Goal: Task Accomplishment & Management: Complete application form

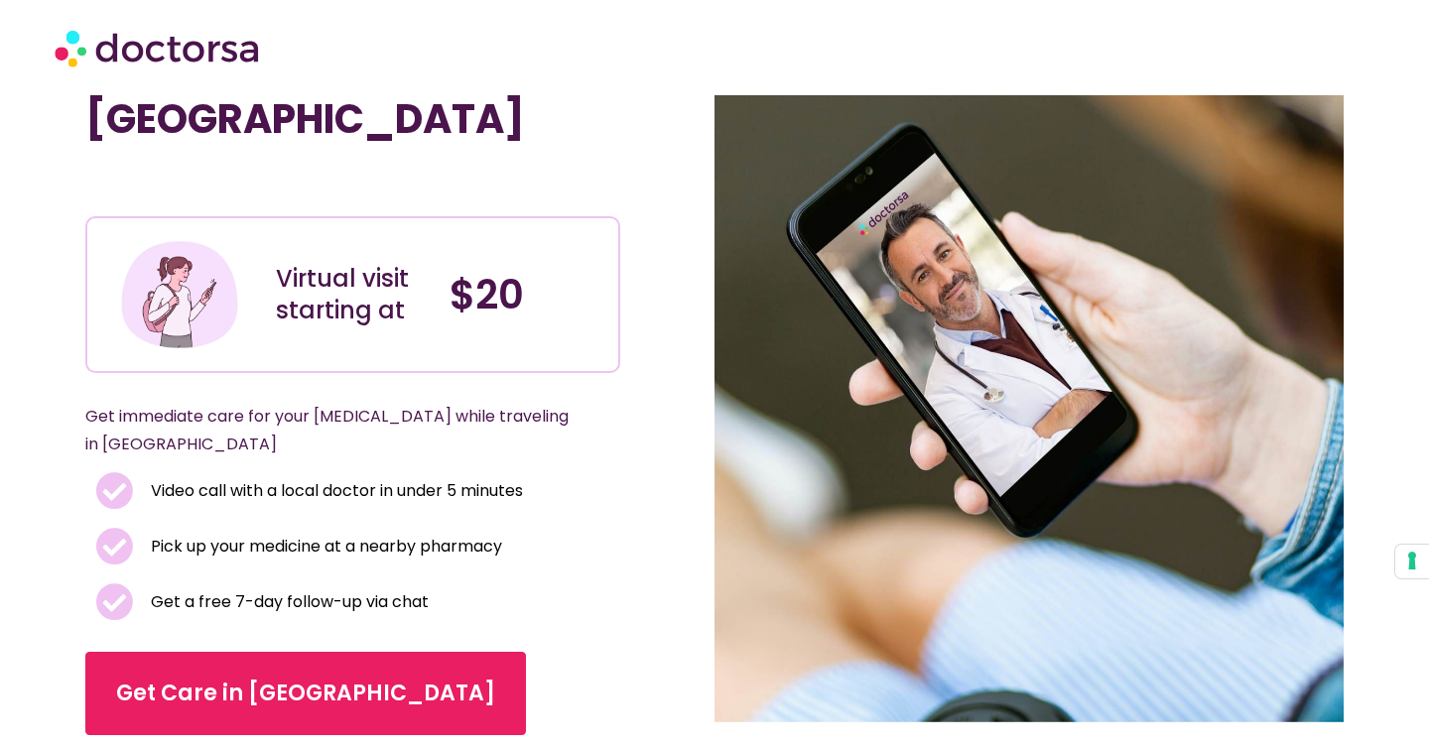
scroll to position [130, 0]
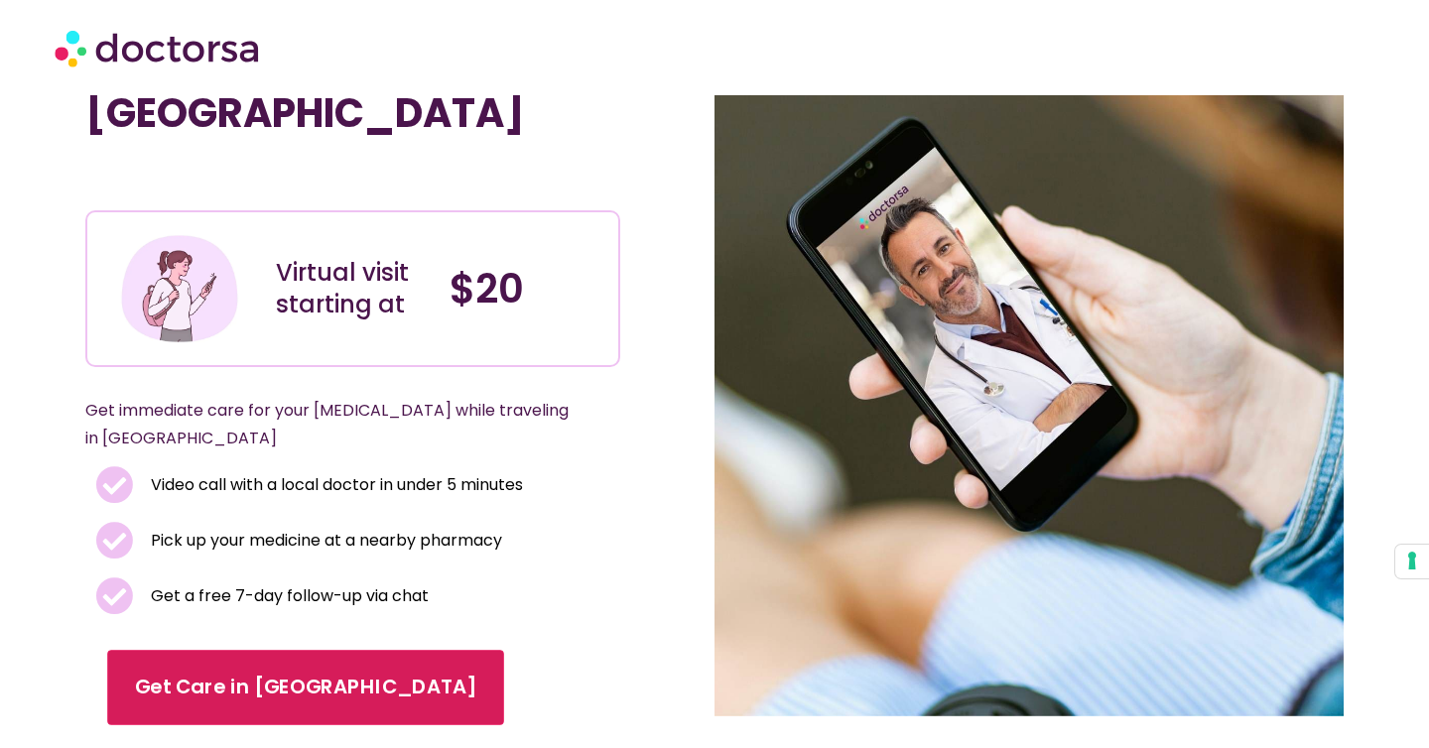
click at [248, 673] on span "Get Care in [GEOGRAPHIC_DATA]" at bounding box center [305, 687] width 341 height 29
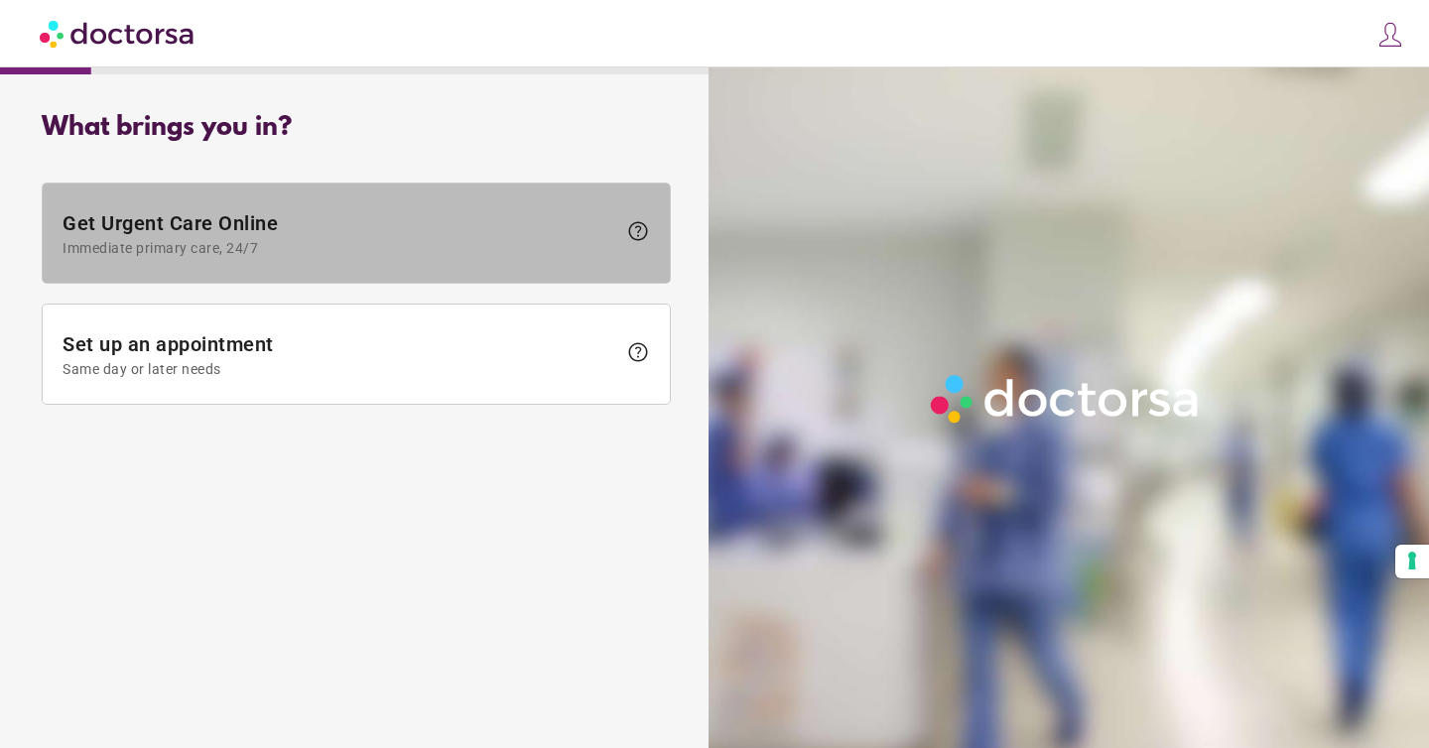
click at [442, 241] on span "Immediate primary care, 24/7" at bounding box center [339, 248] width 554 height 16
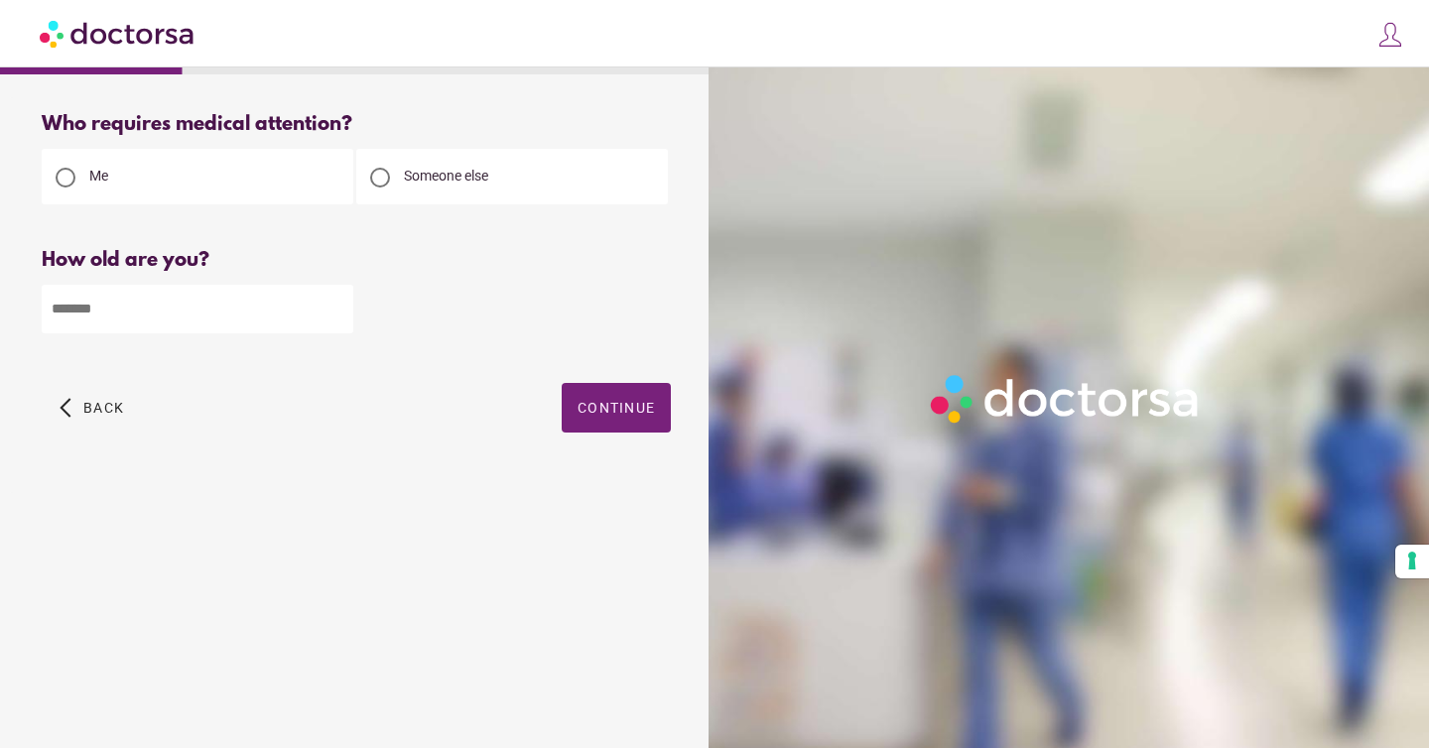
click at [136, 298] on input "number" at bounding box center [198, 309] width 312 height 49
type input "**"
click at [592, 414] on span "Continue" at bounding box center [615, 408] width 77 height 16
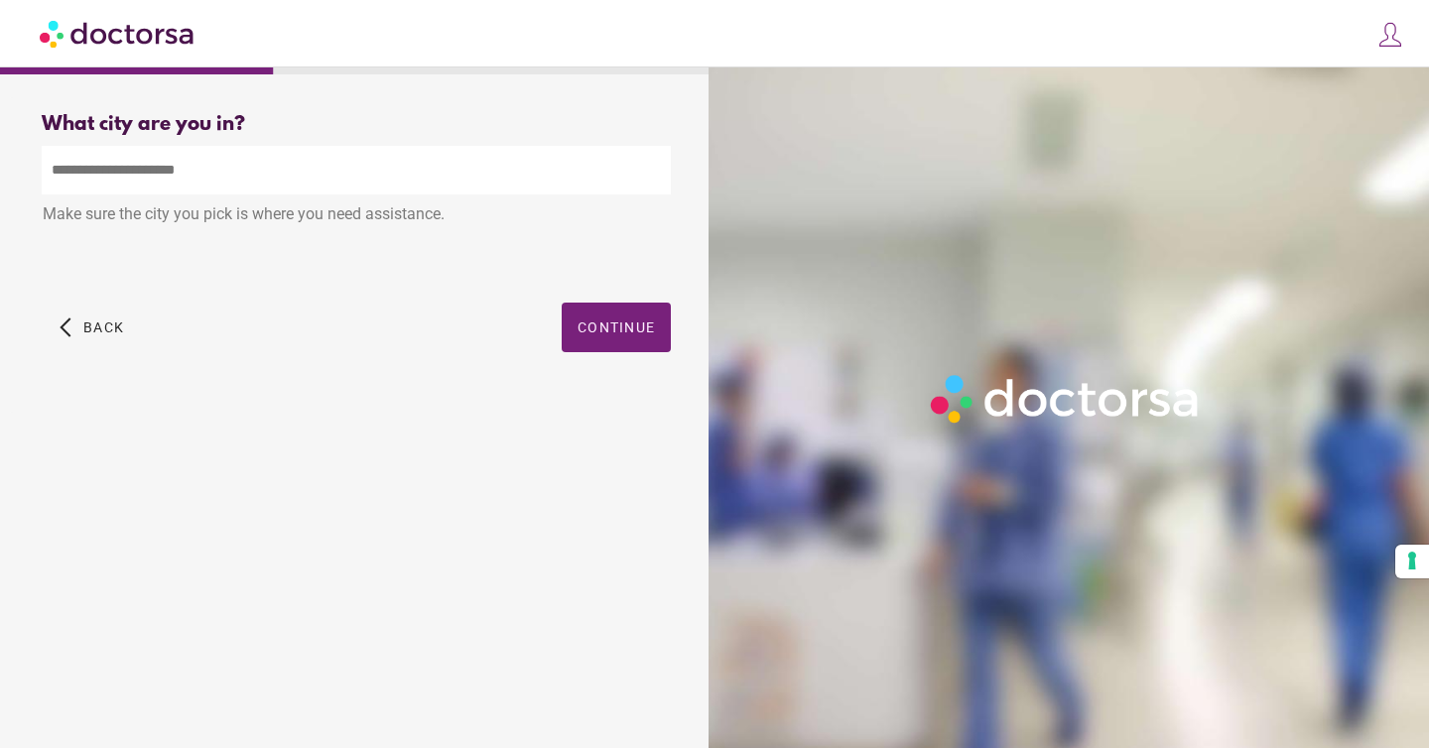
click at [247, 167] on input "text" at bounding box center [356, 170] width 629 height 49
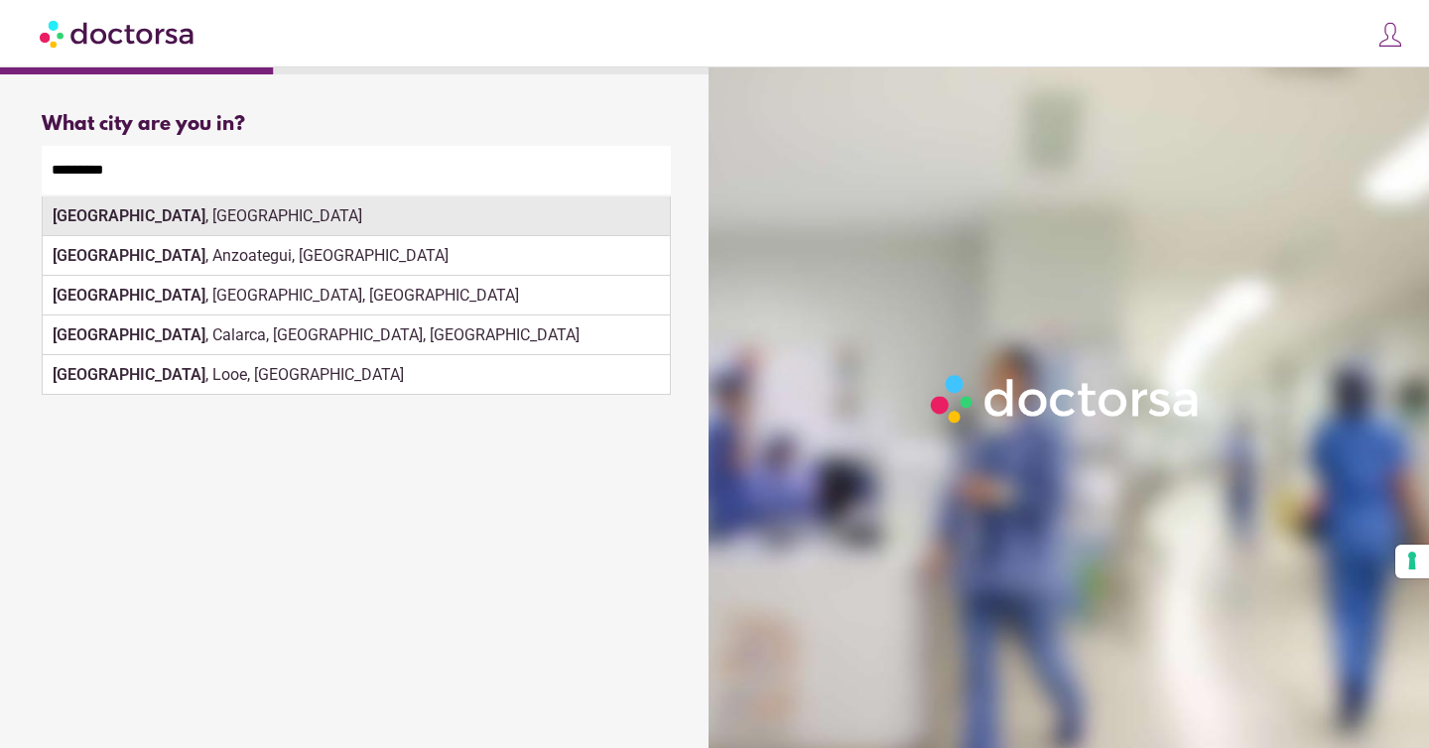
click at [131, 224] on div "Barcelona , Spain" at bounding box center [356, 216] width 627 height 40
type input "**********"
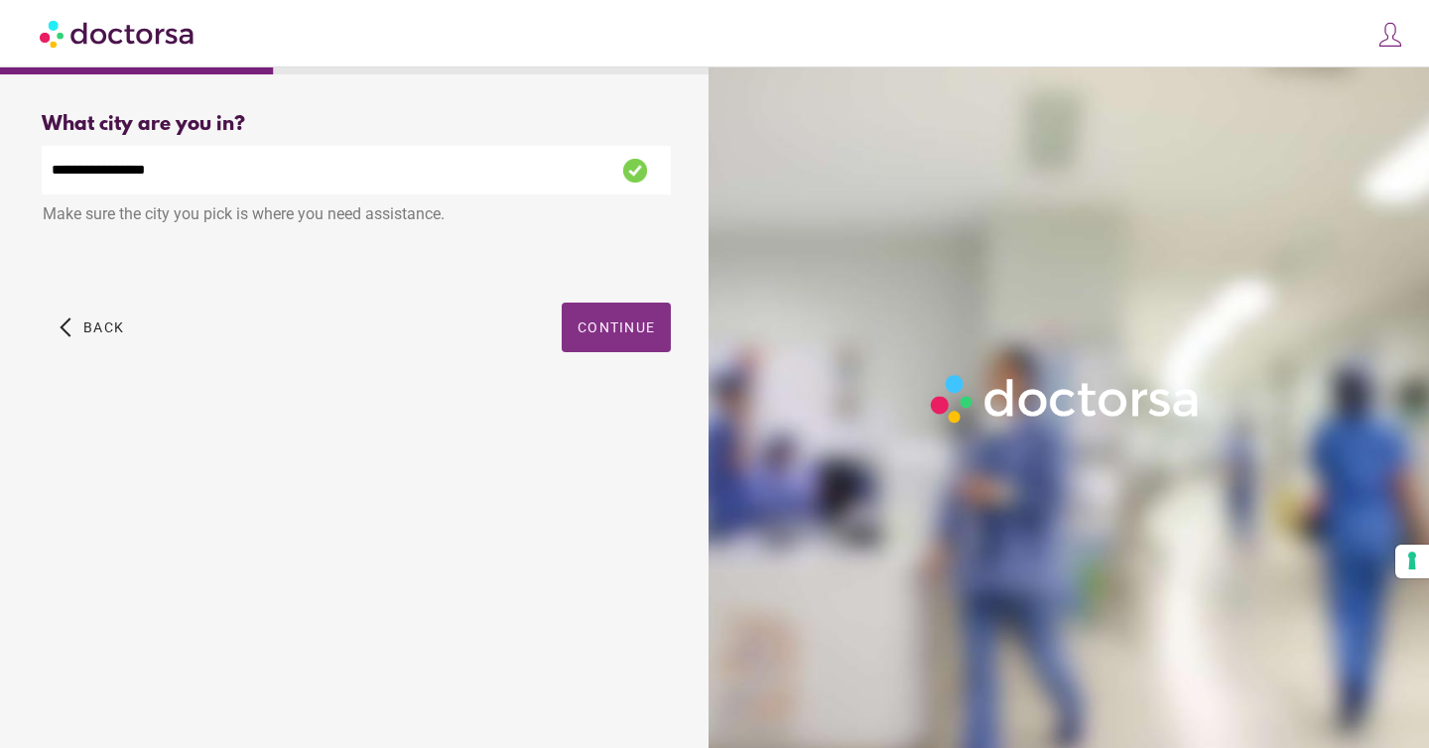
click at [601, 331] on span "Continue" at bounding box center [615, 327] width 77 height 16
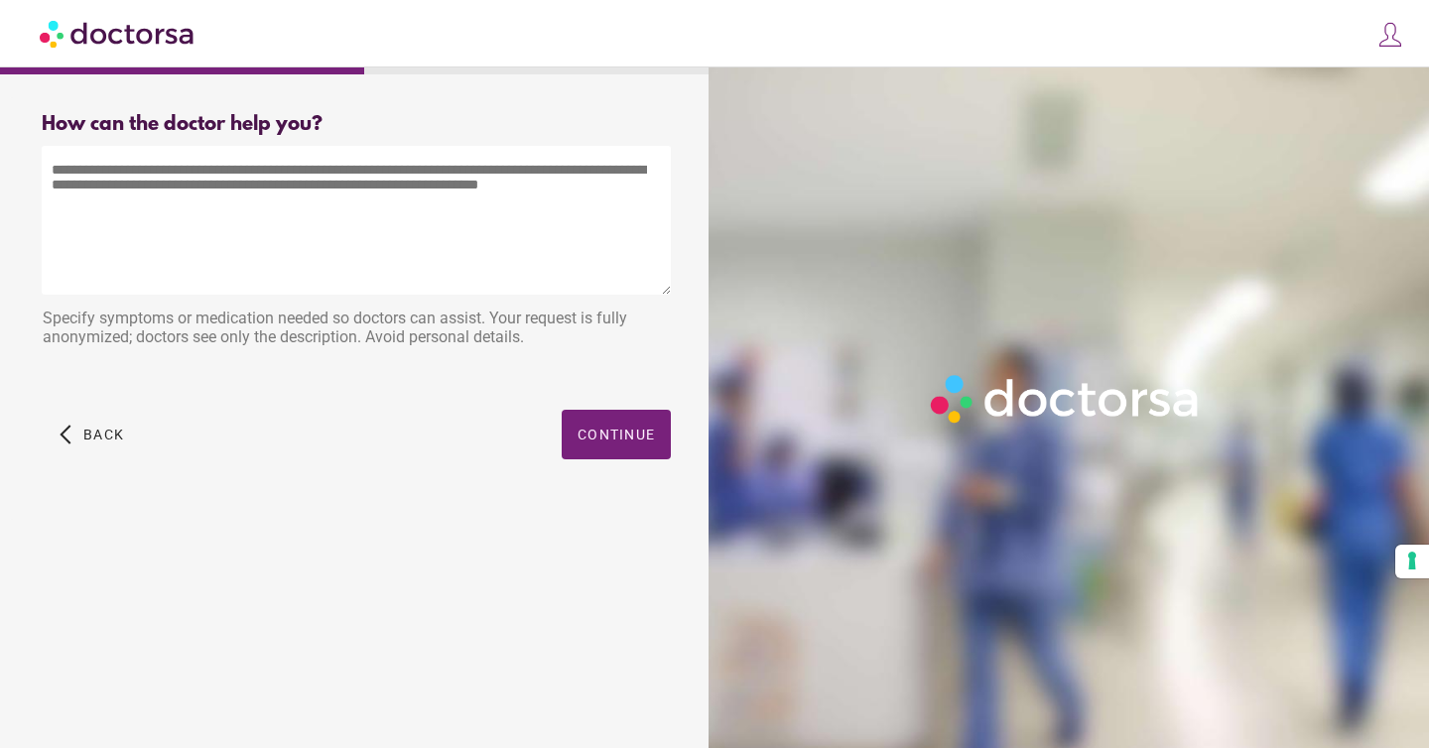
click at [293, 185] on textarea at bounding box center [356, 220] width 629 height 149
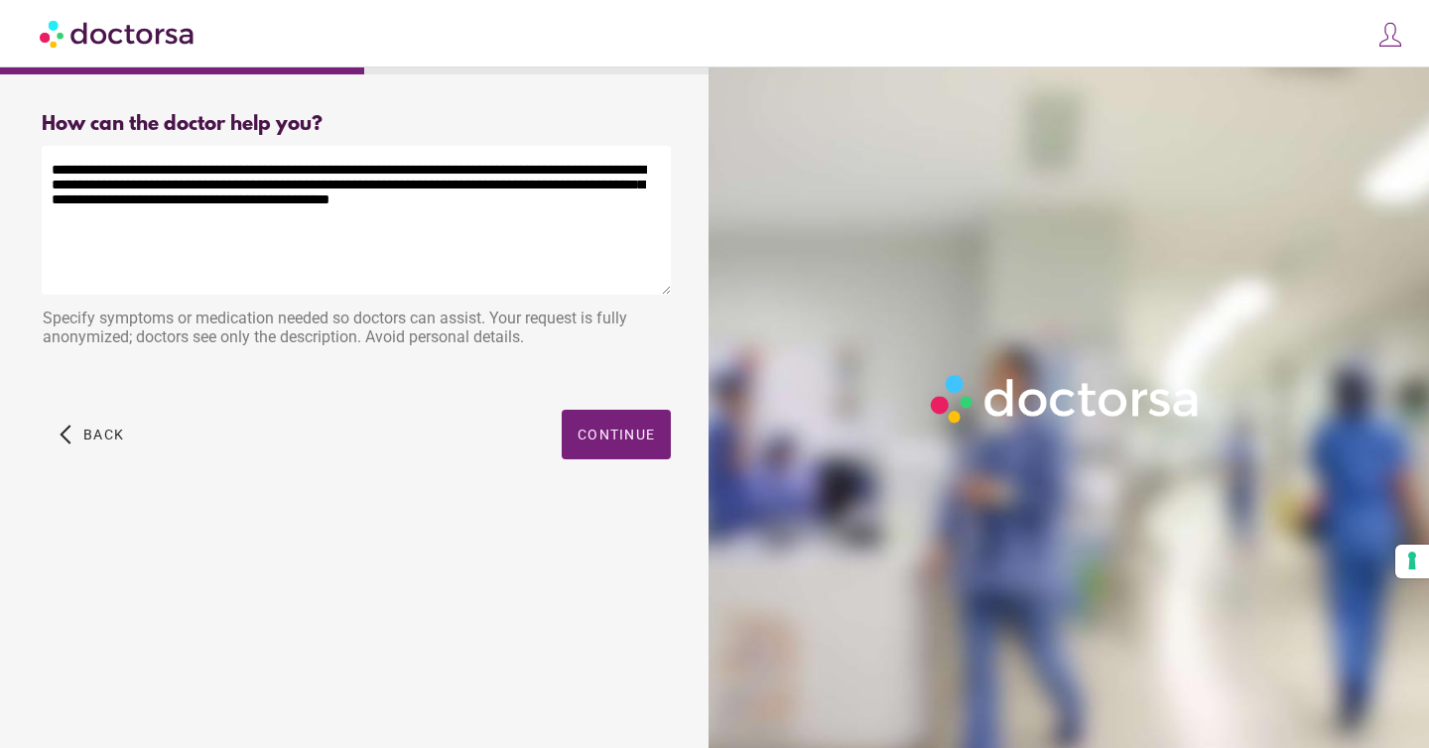
drag, startPoint x: 417, startPoint y: 189, endPoint x: 441, endPoint y: 208, distance: 31.2
click at [441, 208] on textarea "**********" at bounding box center [356, 220] width 629 height 149
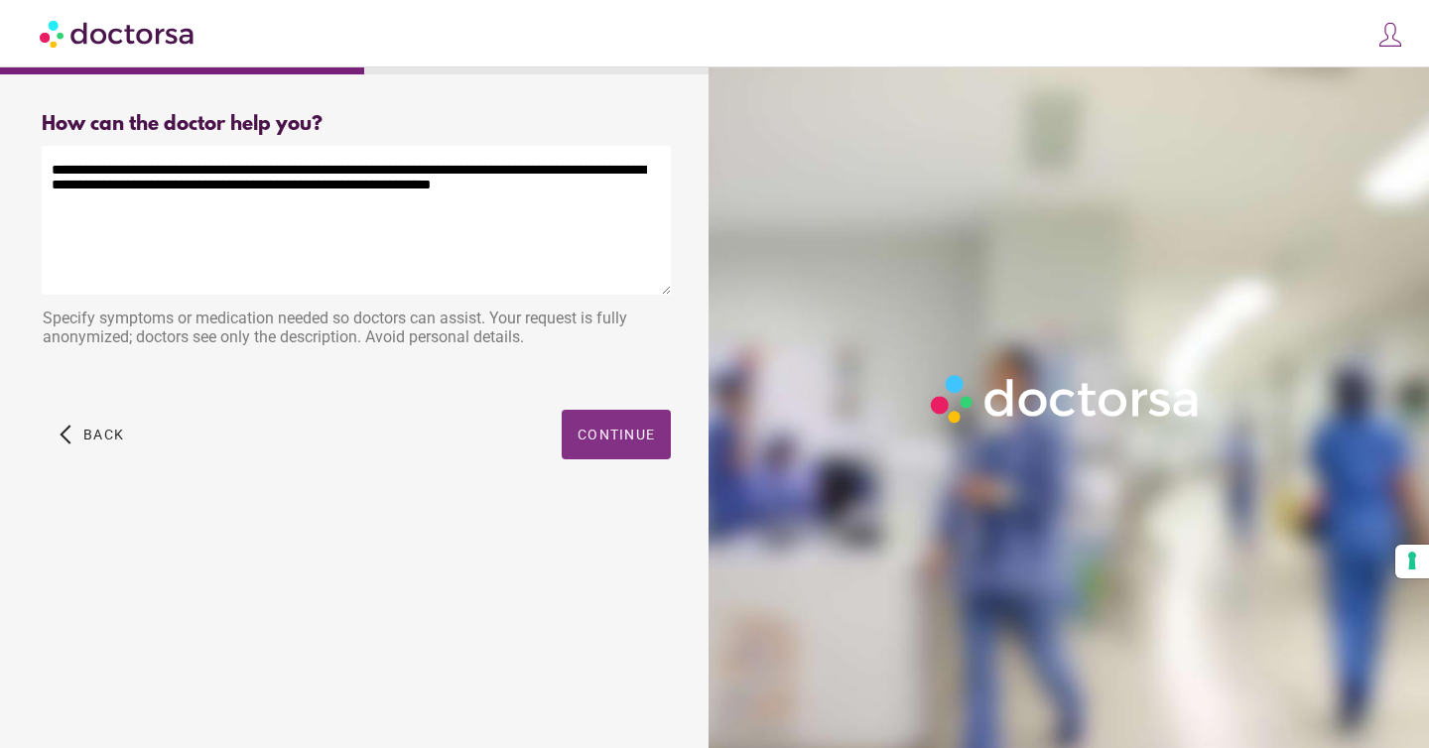
type textarea "**********"
click at [613, 447] on span "button" at bounding box center [616, 435] width 109 height 50
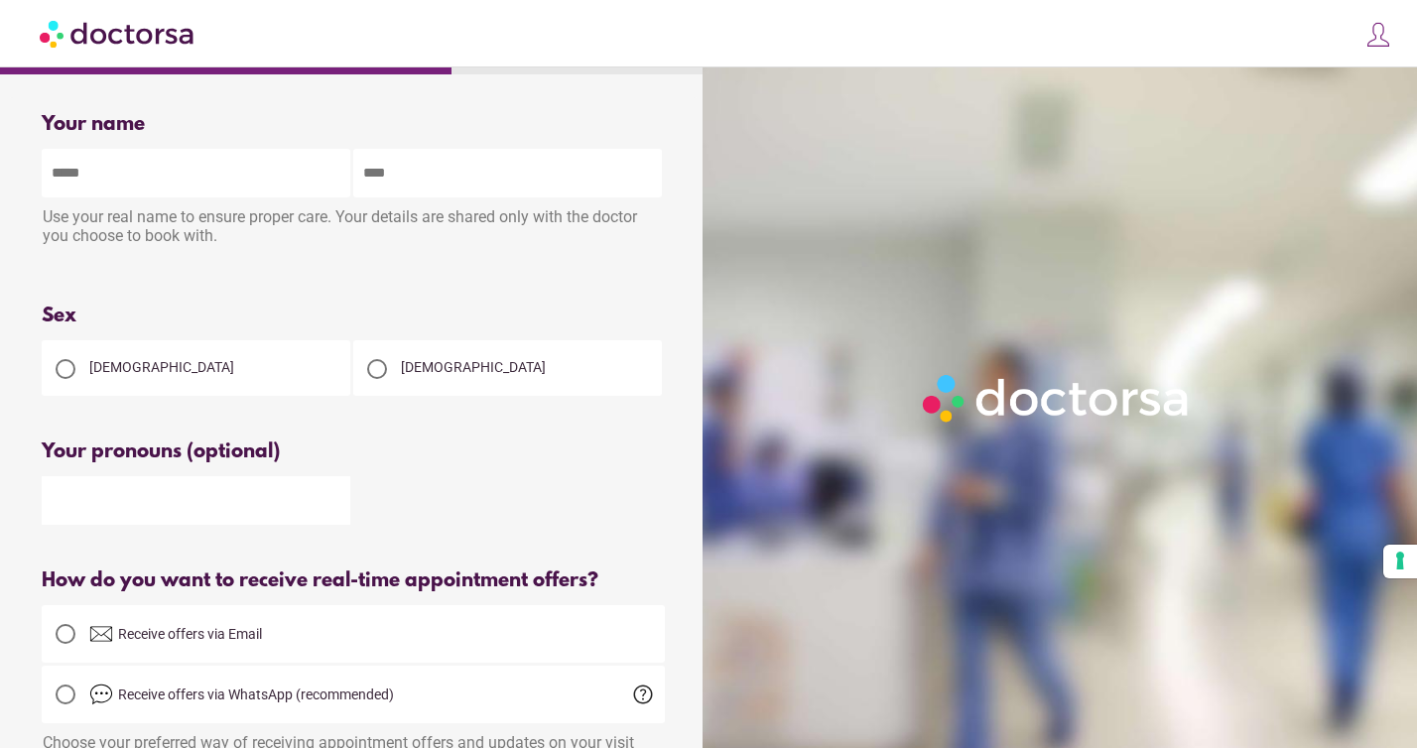
click at [197, 169] on input "text" at bounding box center [196, 173] width 309 height 49
type input "****"
type input "******"
click at [416, 370] on span "Male" at bounding box center [473, 367] width 145 height 16
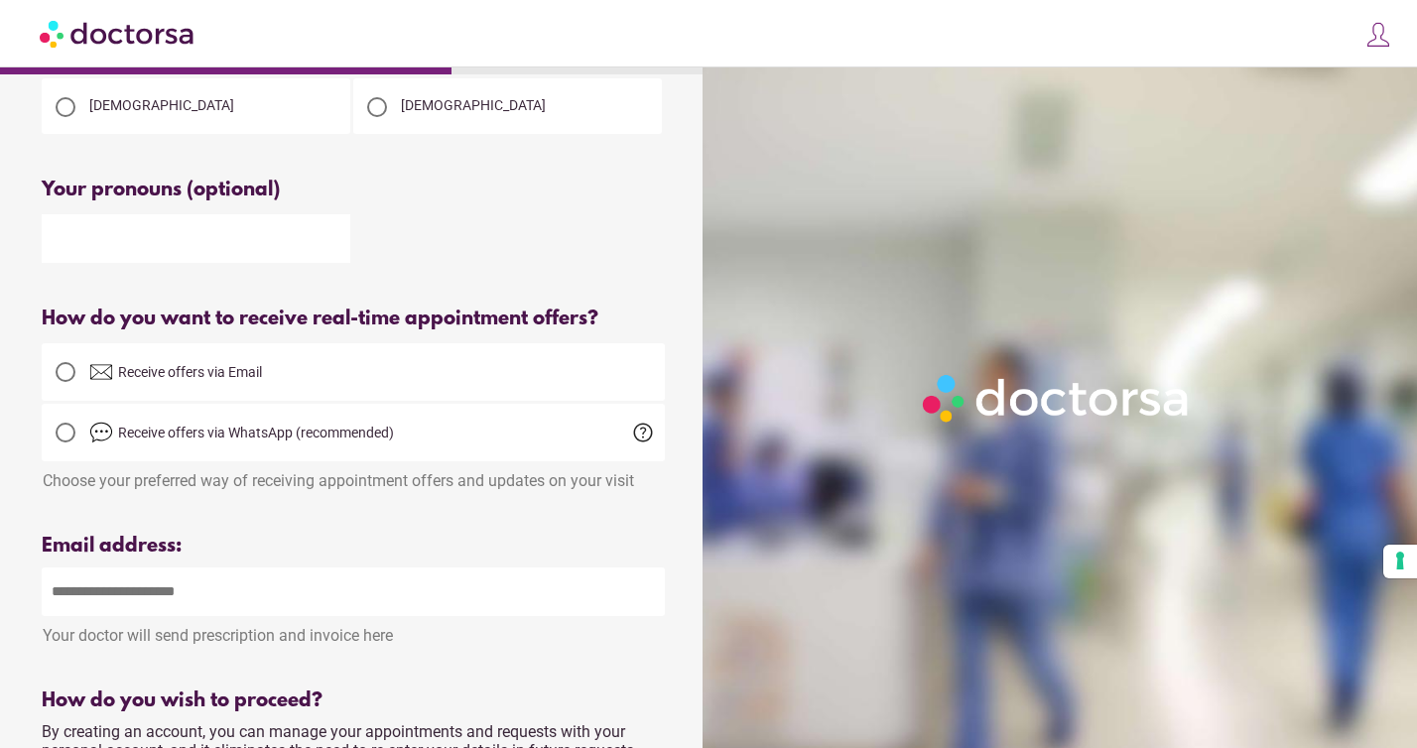
scroll to position [264, 0]
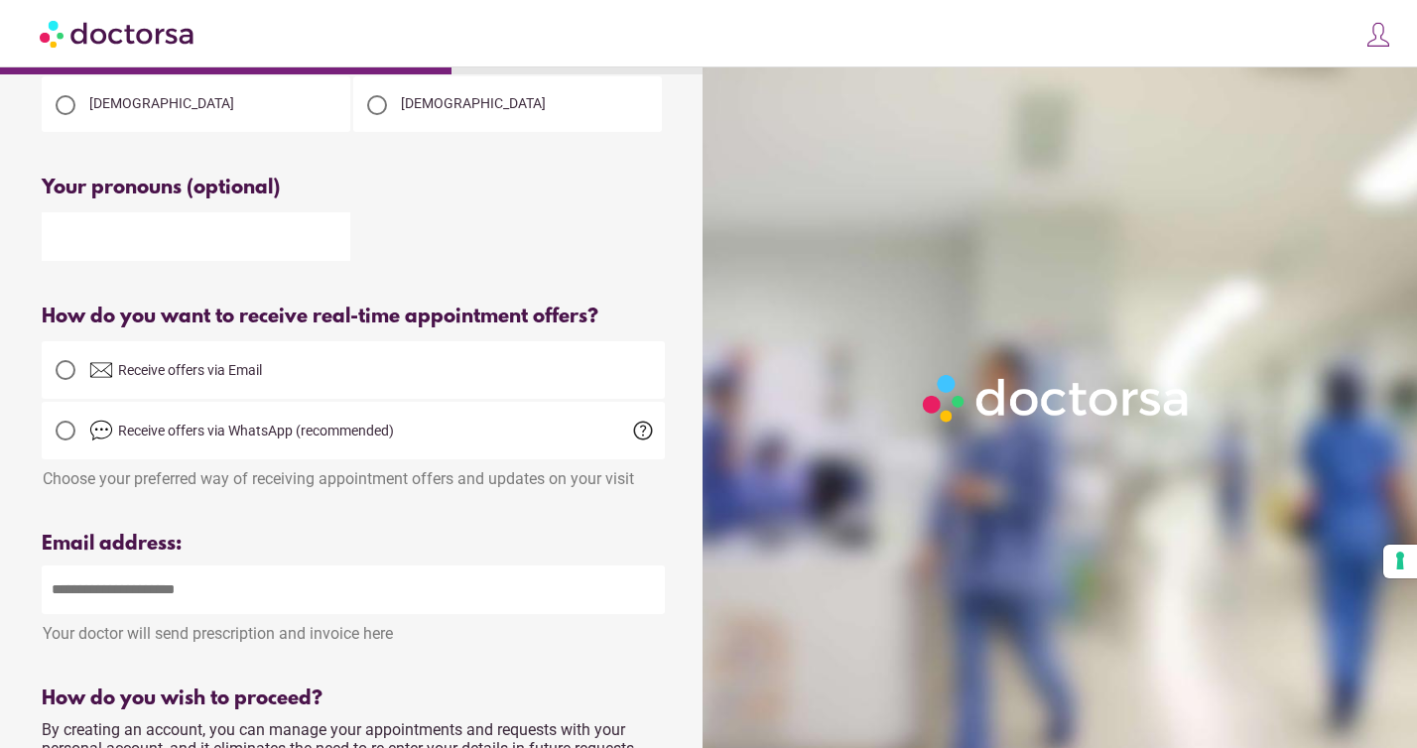
click at [158, 247] on input "text" at bounding box center [196, 236] width 309 height 49
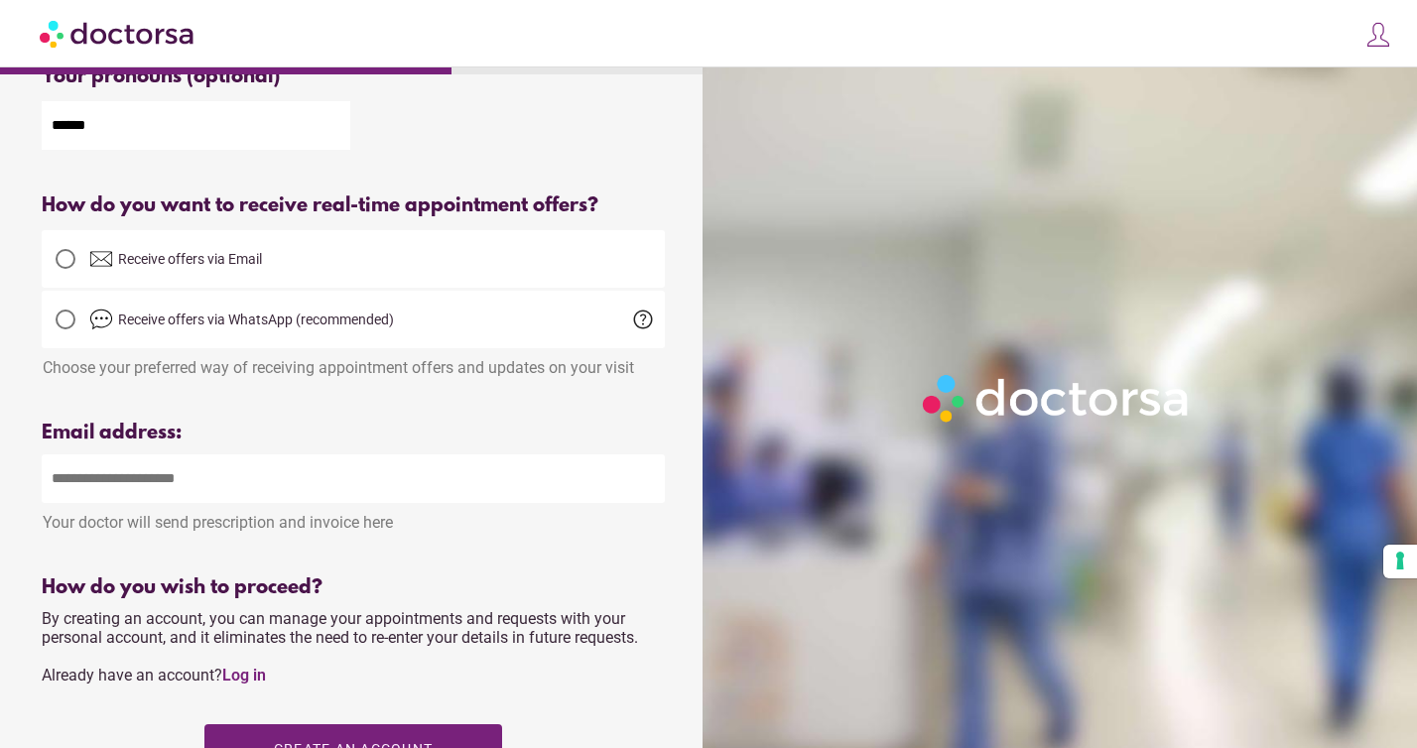
scroll to position [379, 0]
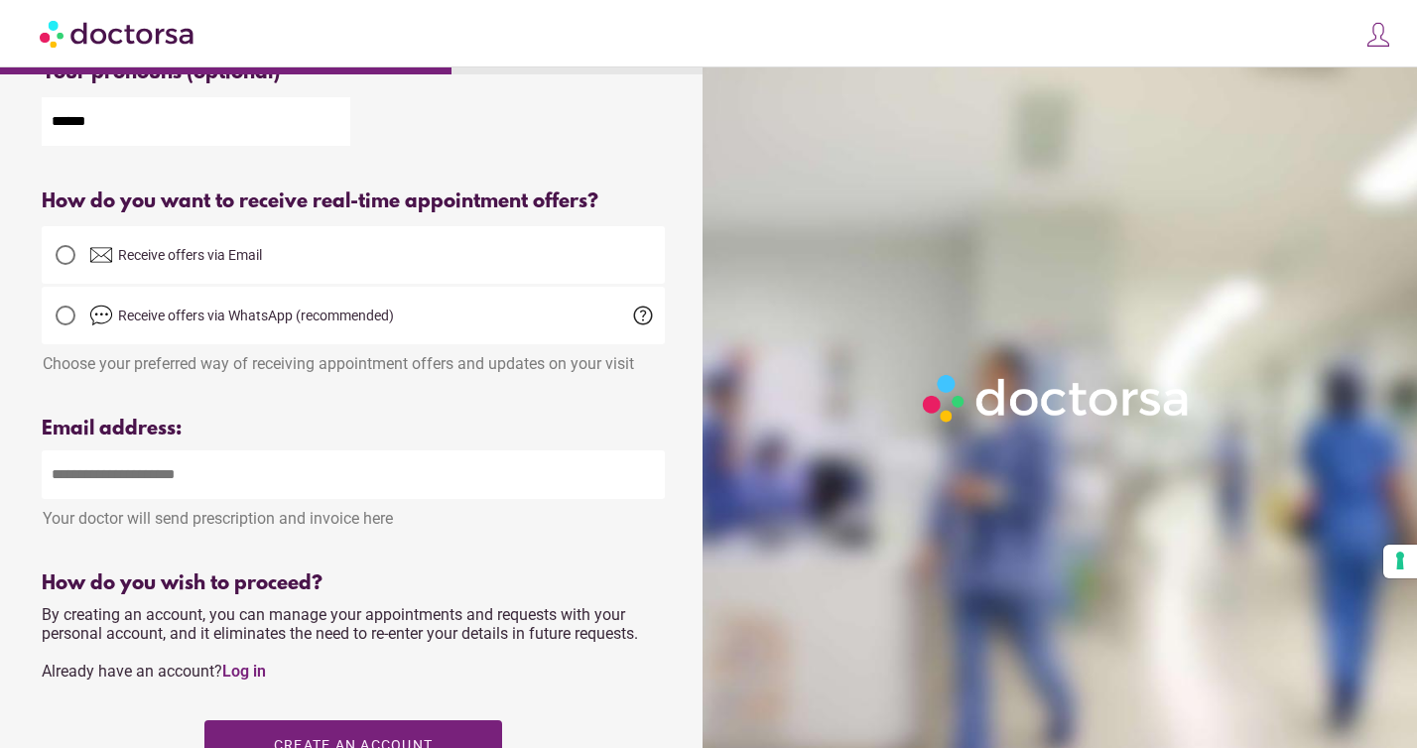
type input "******"
drag, startPoint x: 129, startPoint y: 323, endPoint x: 384, endPoint y: 360, distance: 257.6
click at [404, 332] on label "Receive offers via WhatsApp (recommended)" at bounding box center [353, 316] width 623 height 48
click at [369, 377] on div "Your name Patient's name **** ****** Use your real name to ensure proper care. …" at bounding box center [353, 376] width 687 height 1316
click at [181, 485] on input "email" at bounding box center [353, 474] width 623 height 49
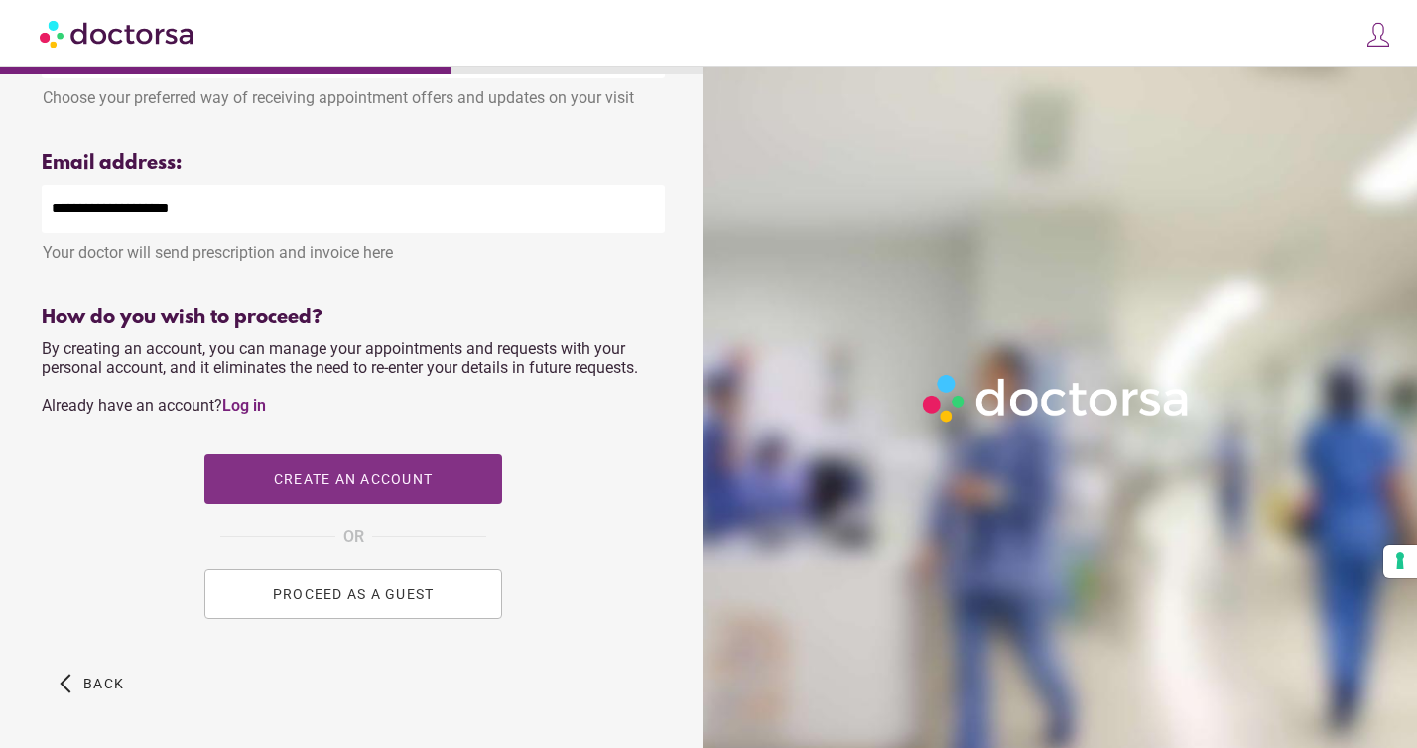
scroll to position [713, 0]
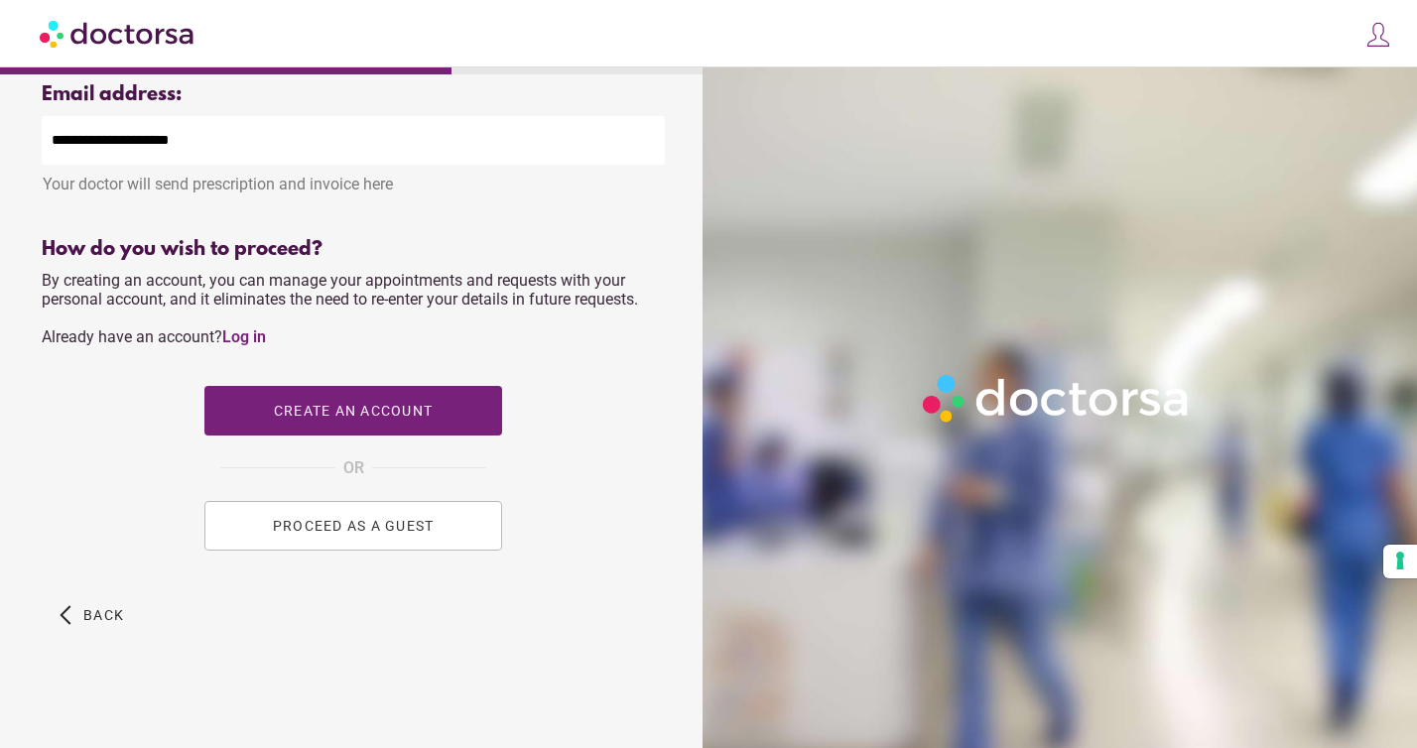
type input "**********"
click at [352, 527] on span "PROCEED AS A GUEST" at bounding box center [354, 526] width 162 height 16
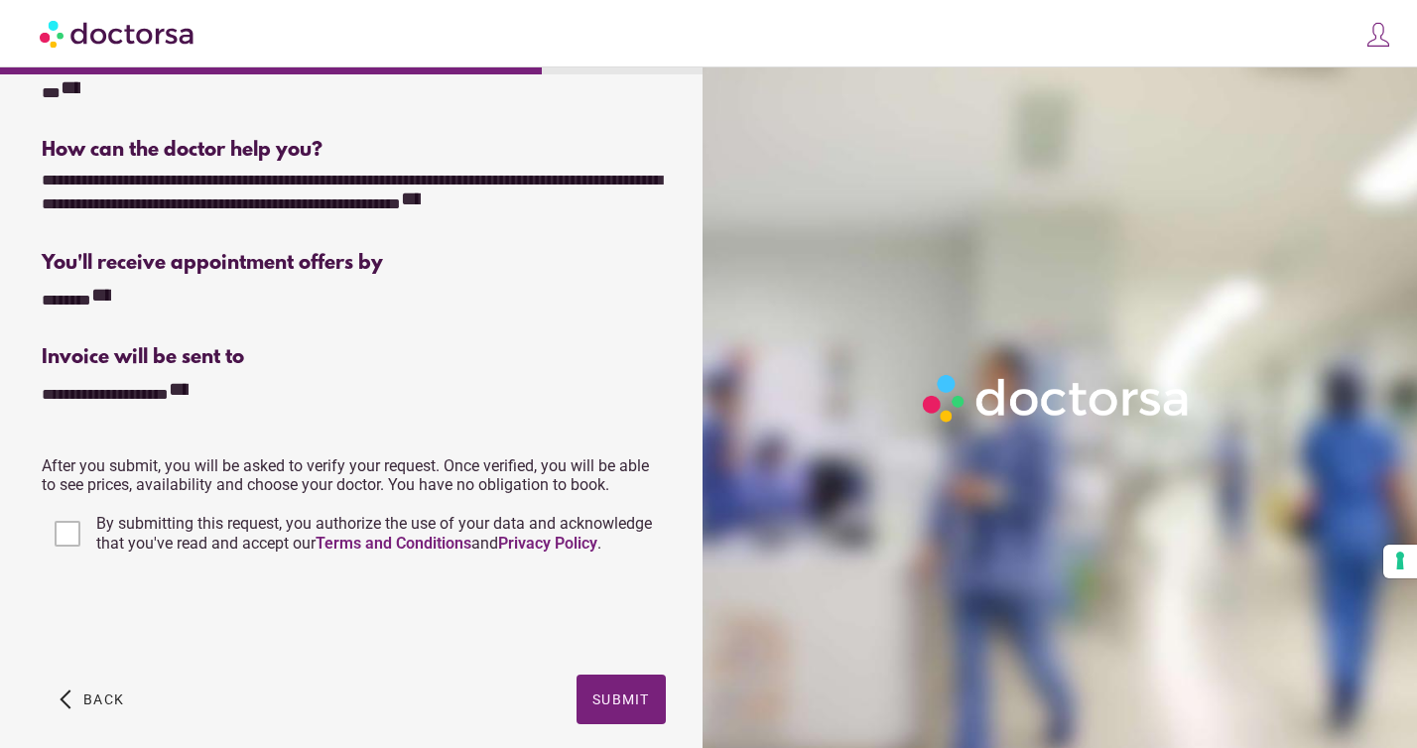
scroll to position [406, 0]
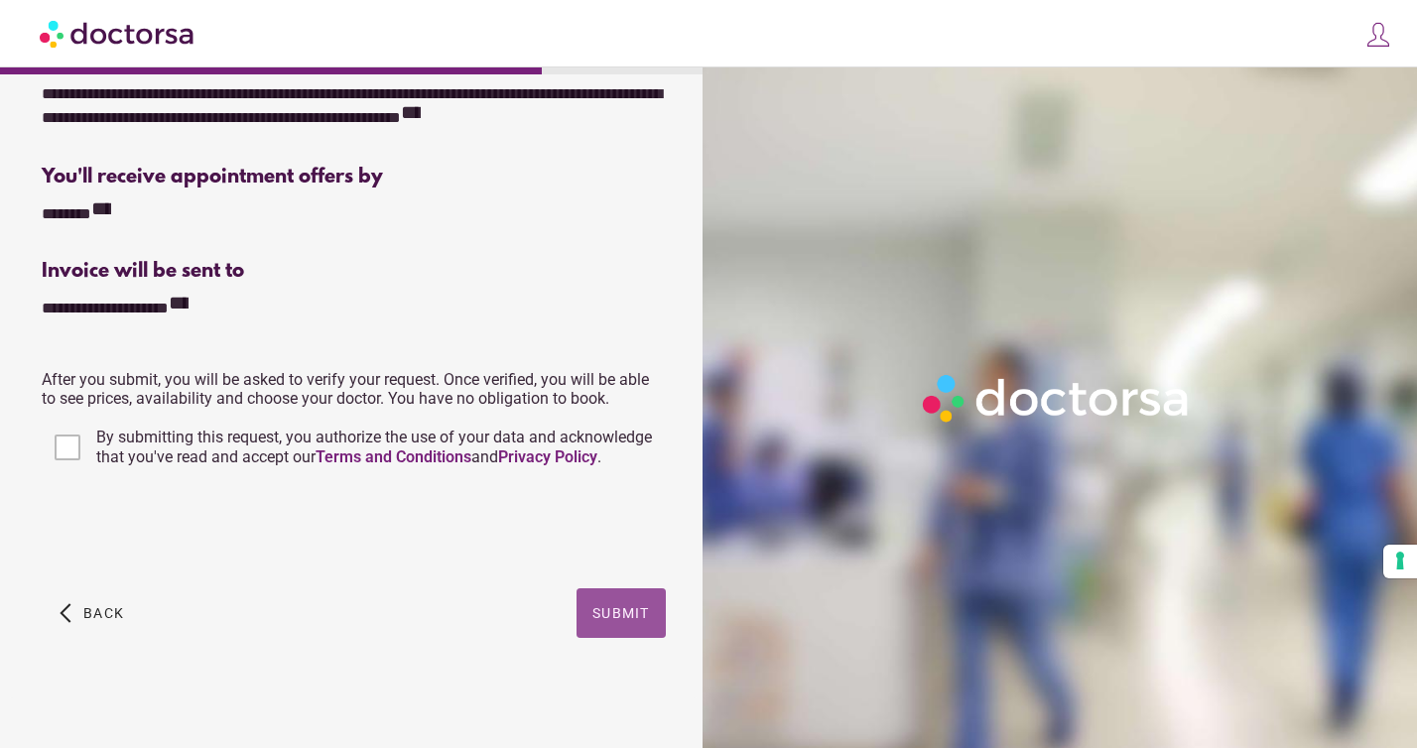
click at [602, 615] on span "Submit" at bounding box center [621, 613] width 58 height 16
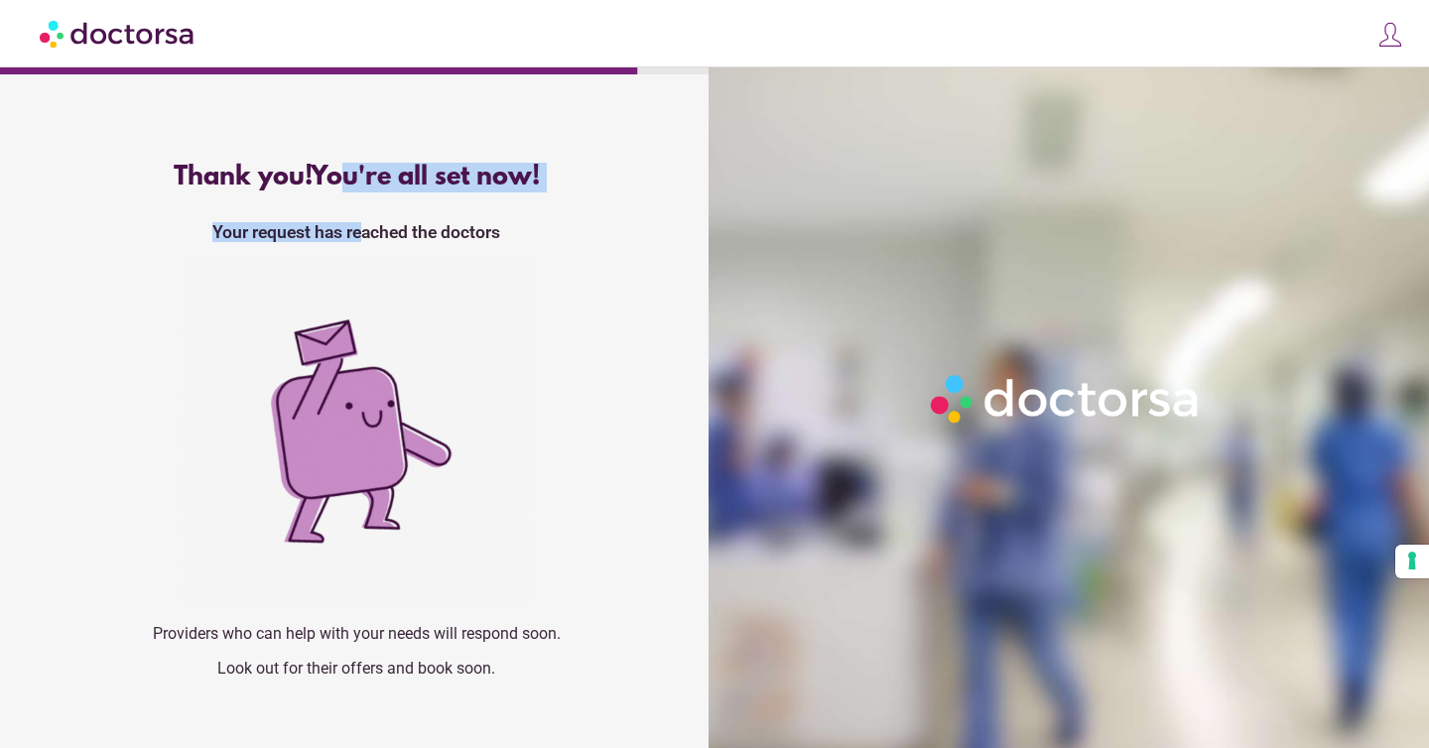
drag, startPoint x: 350, startPoint y: 172, endPoint x: 365, endPoint y: 227, distance: 57.5
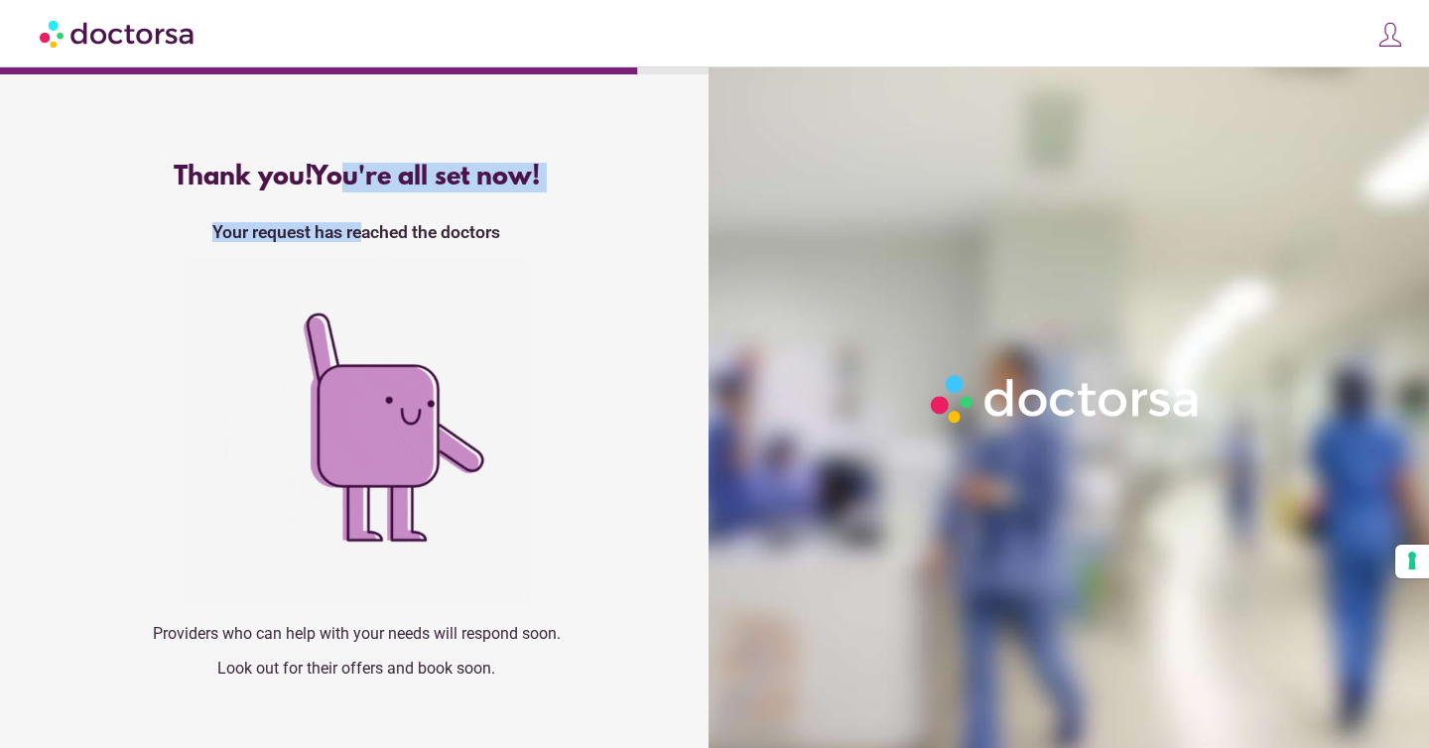
click at [365, 227] on div "Thank you! You're all set now! Your request has reached the doctors Providers w…" at bounding box center [356, 428] width 692 height 562
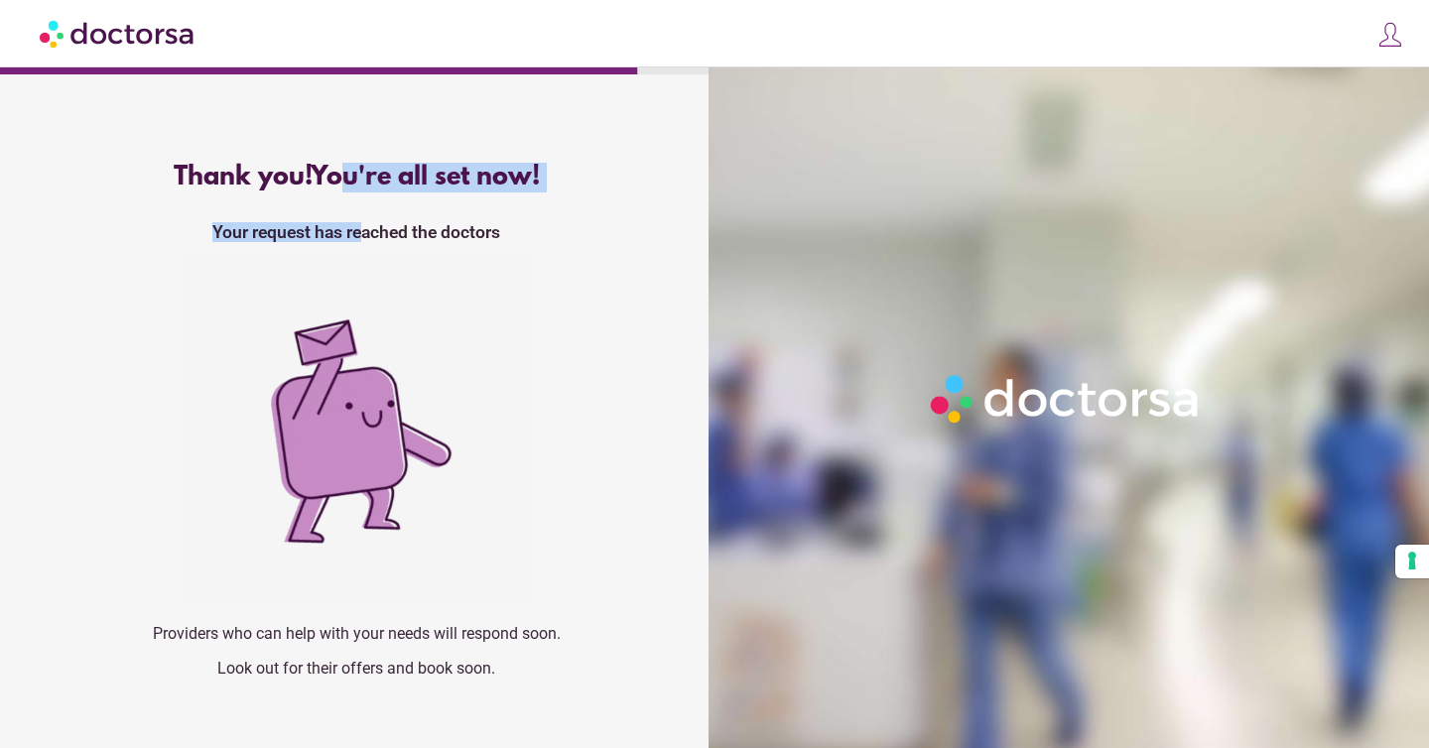
click at [365, 227] on strong "Your request has reached the doctors" at bounding box center [356, 232] width 288 height 20
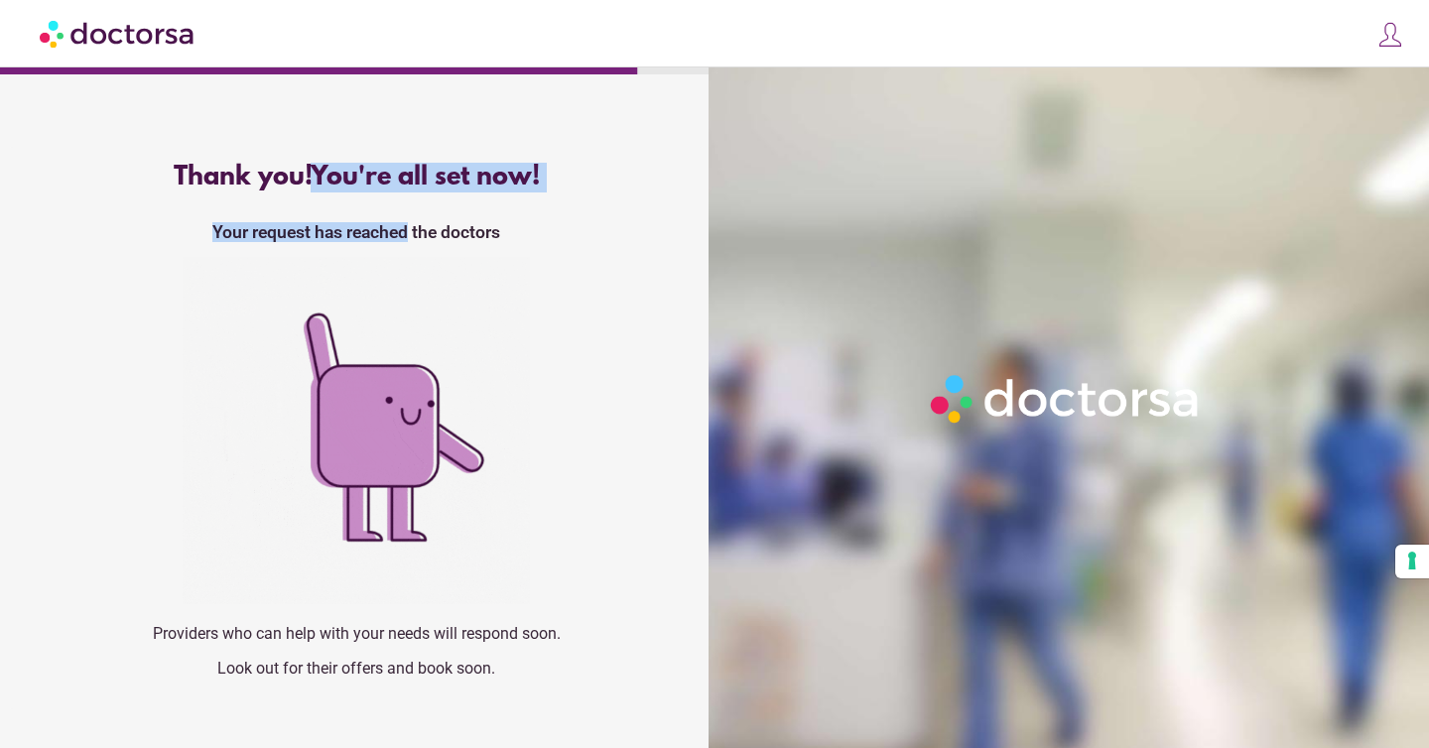
drag, startPoint x: 365, startPoint y: 227, endPoint x: 340, endPoint y: 180, distance: 53.7
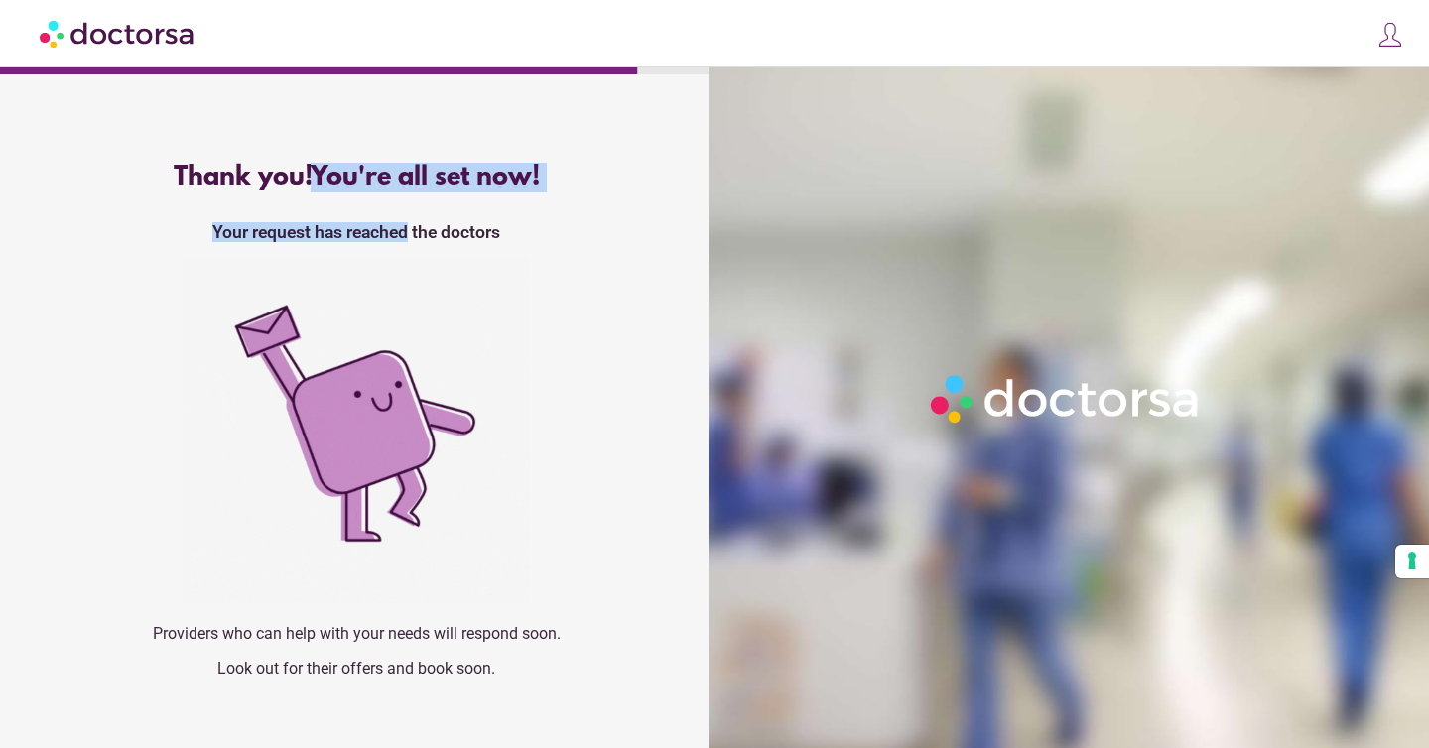
click at [340, 180] on div "Thank you! You're all set now! Your request has reached the doctors Providers w…" at bounding box center [356, 428] width 692 height 562
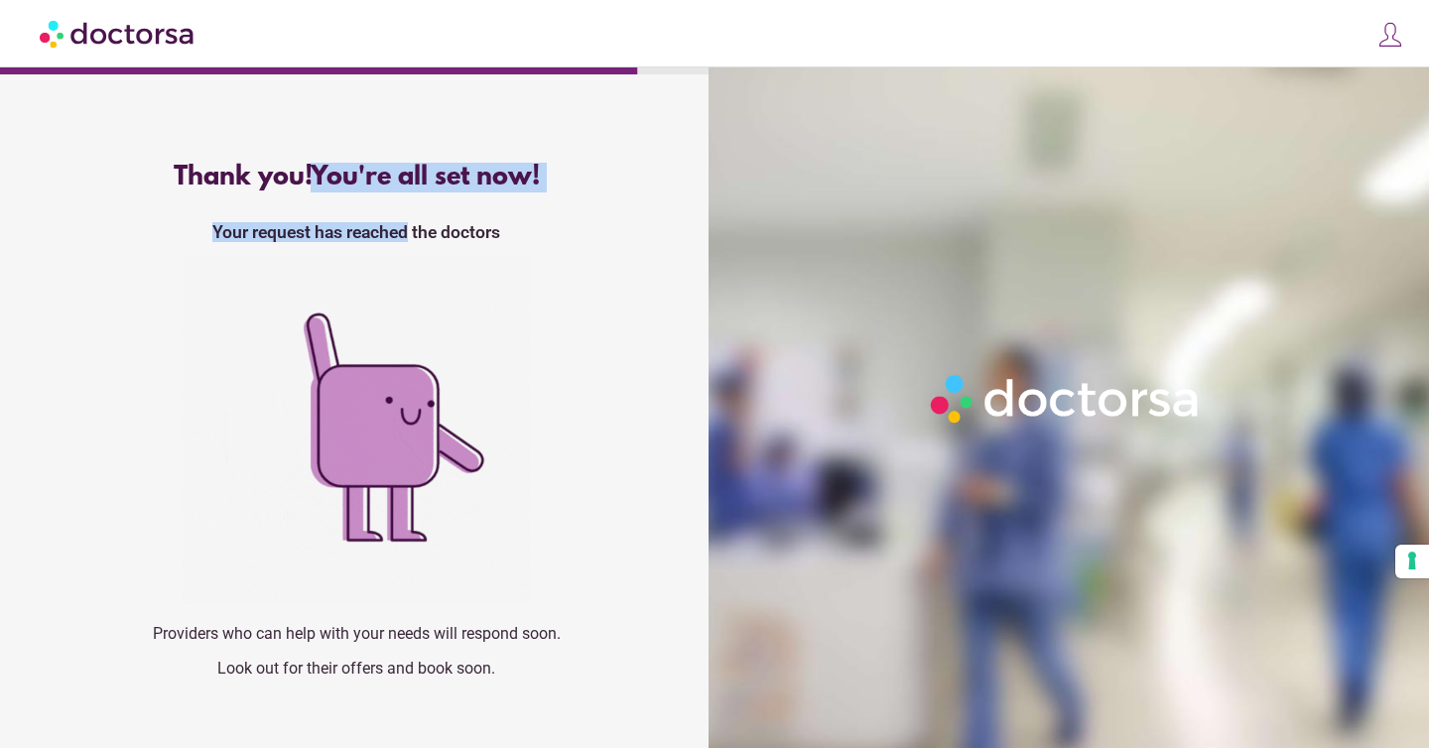
click at [340, 180] on span "You're all set now!" at bounding box center [425, 178] width 229 height 30
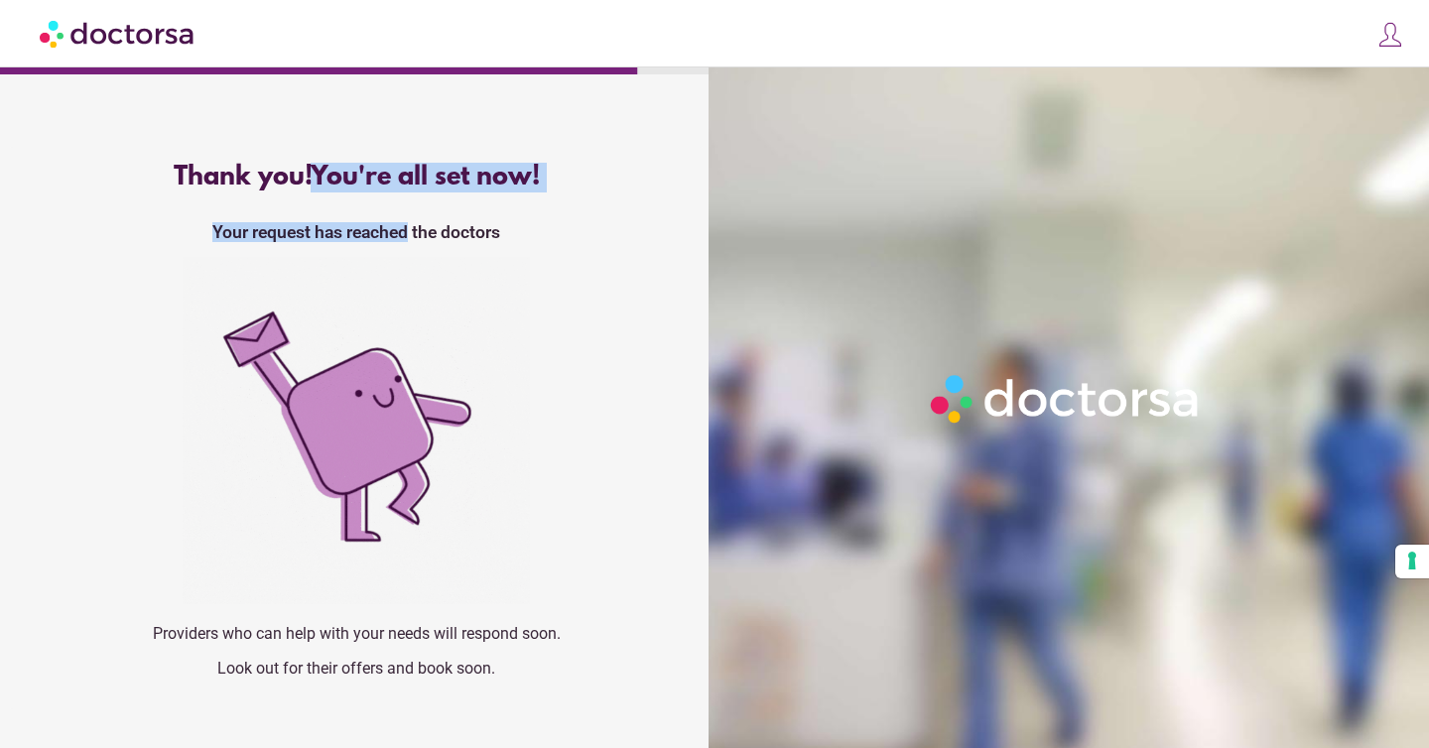
drag, startPoint x: 340, startPoint y: 180, endPoint x: 356, endPoint y: 229, distance: 52.1
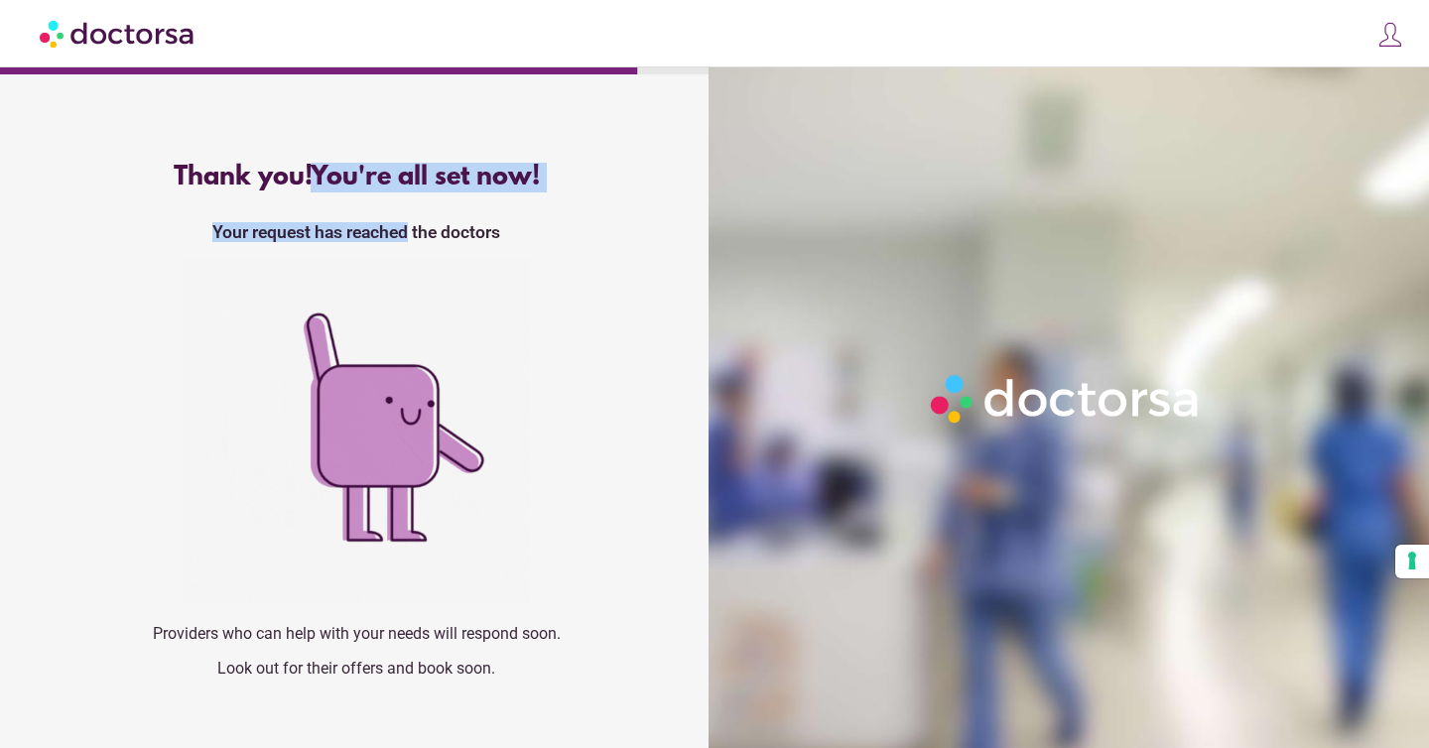
click at [356, 229] on div "Thank you! You're all set now! Your request has reached the doctors Providers w…" at bounding box center [356, 428] width 692 height 562
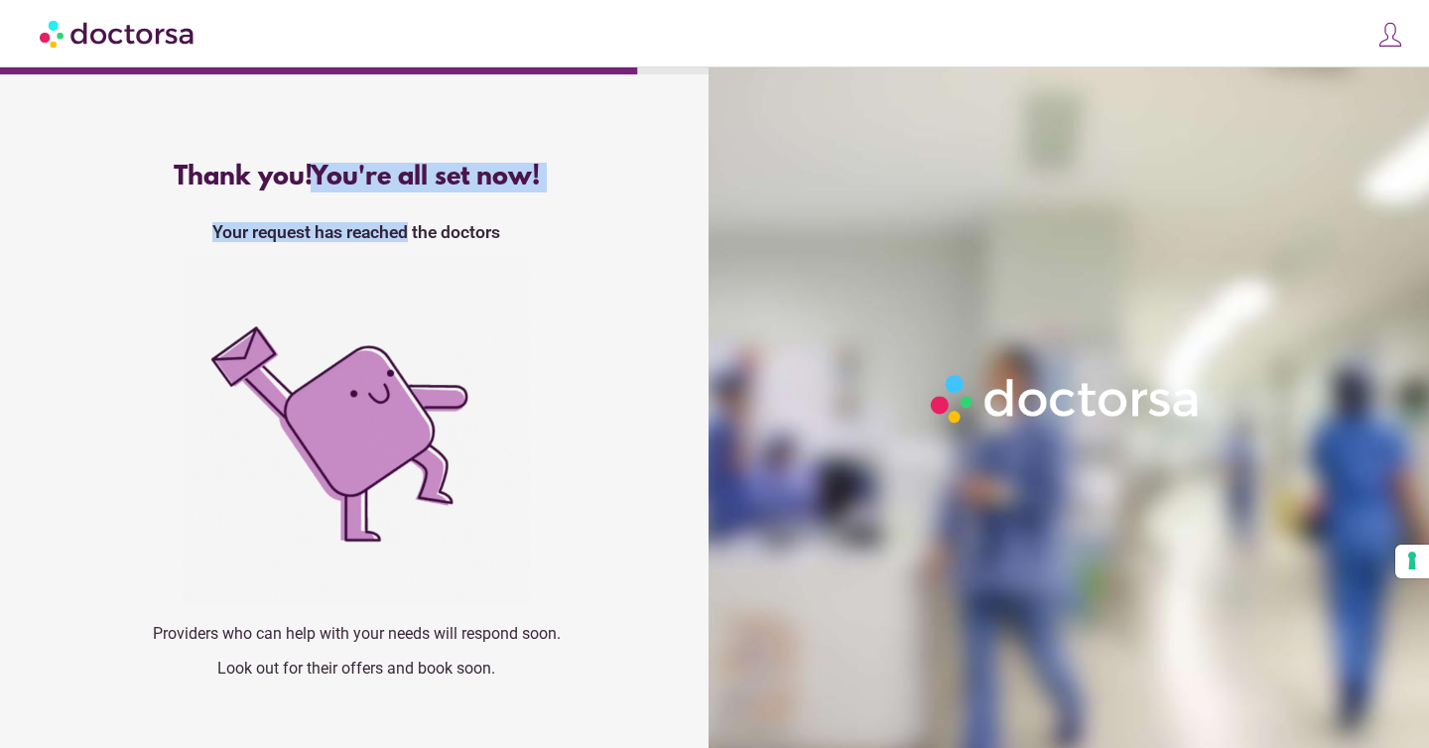
click at [356, 229] on strong "Your request has reached the doctors" at bounding box center [356, 232] width 288 height 20
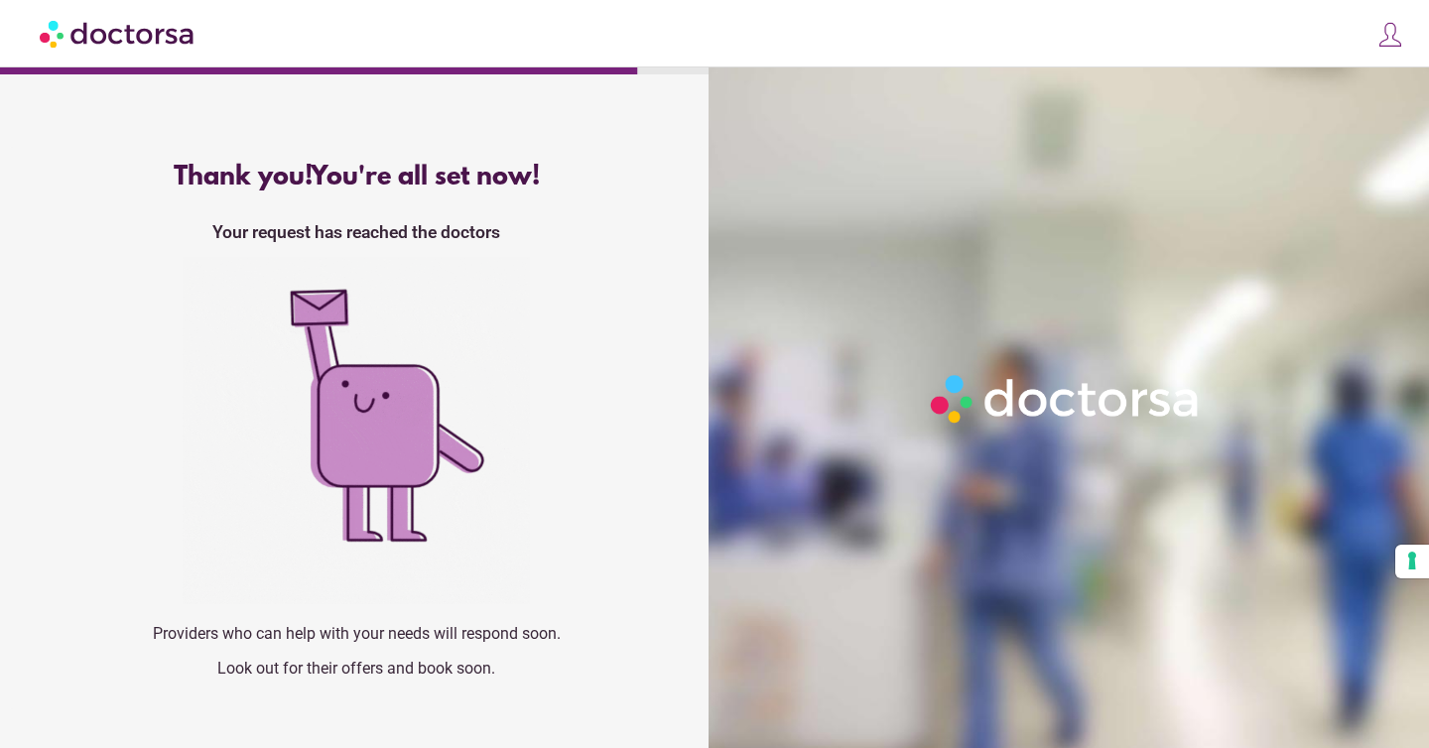
click at [386, 244] on div "Thank you! You're all set now! Your request has reached the doctors Providers w…" at bounding box center [356, 428] width 692 height 562
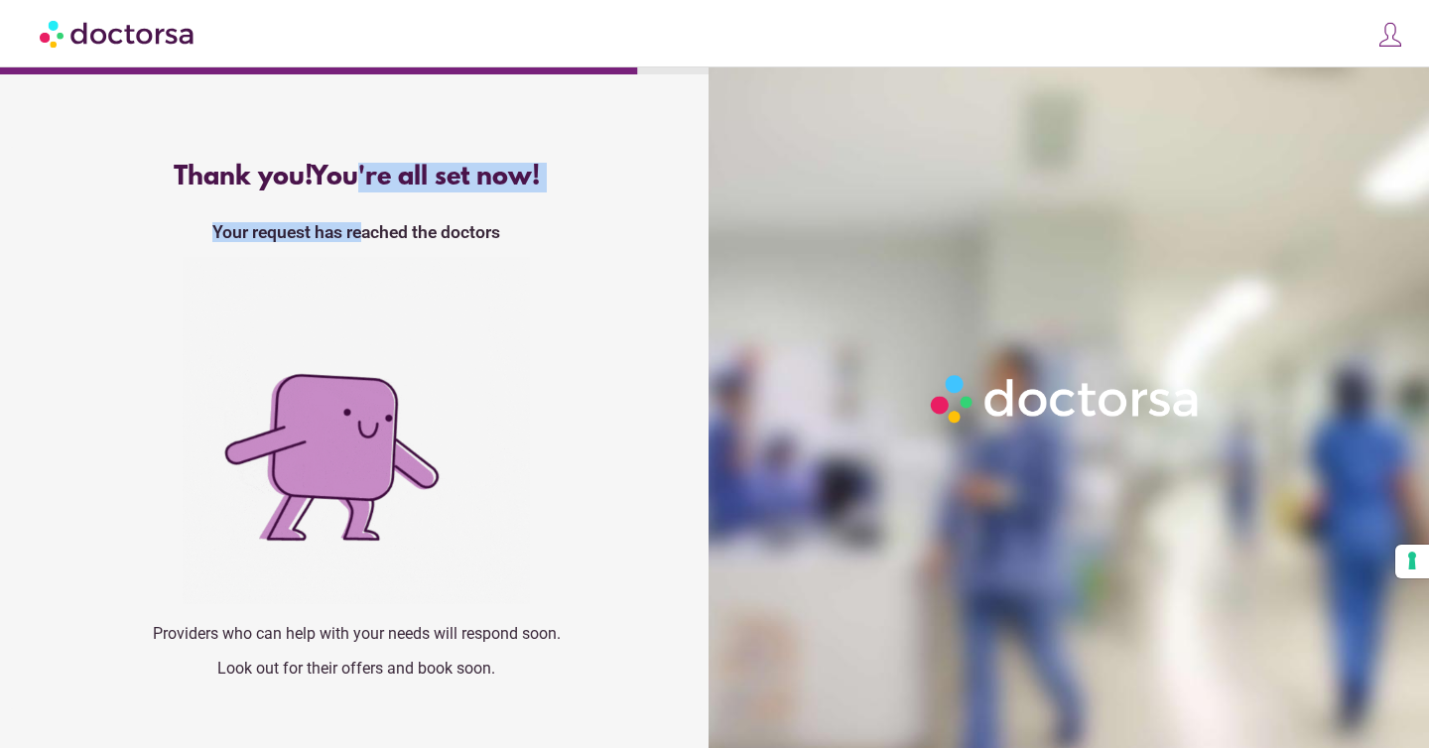
drag, startPoint x: 355, startPoint y: 184, endPoint x: 365, endPoint y: 229, distance: 46.7
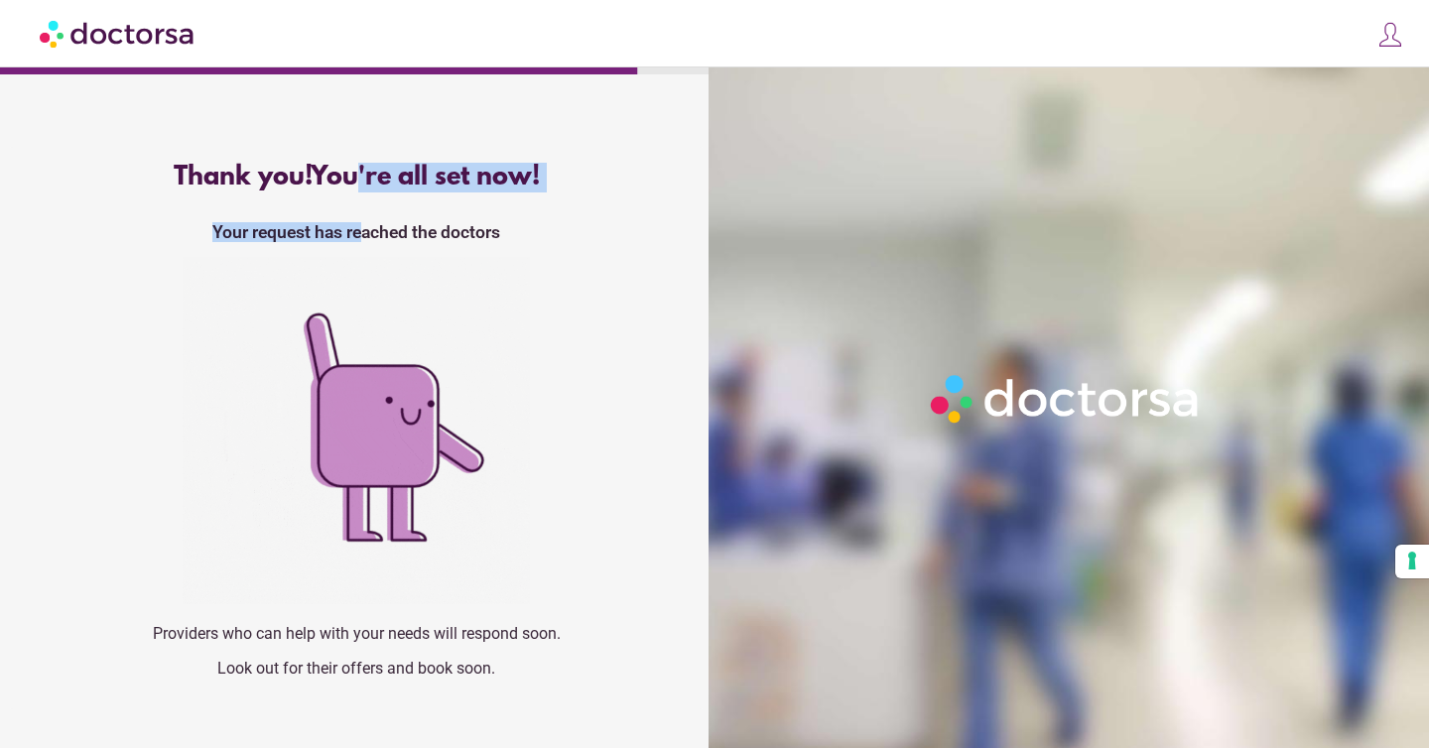
click at [365, 229] on div "Thank you! You're all set now! Your request has reached the doctors Providers w…" at bounding box center [356, 428] width 692 height 562
click at [365, 229] on strong "Your request has reached the doctors" at bounding box center [356, 232] width 288 height 20
drag, startPoint x: 365, startPoint y: 229, endPoint x: 333, endPoint y: 185, distance: 54.8
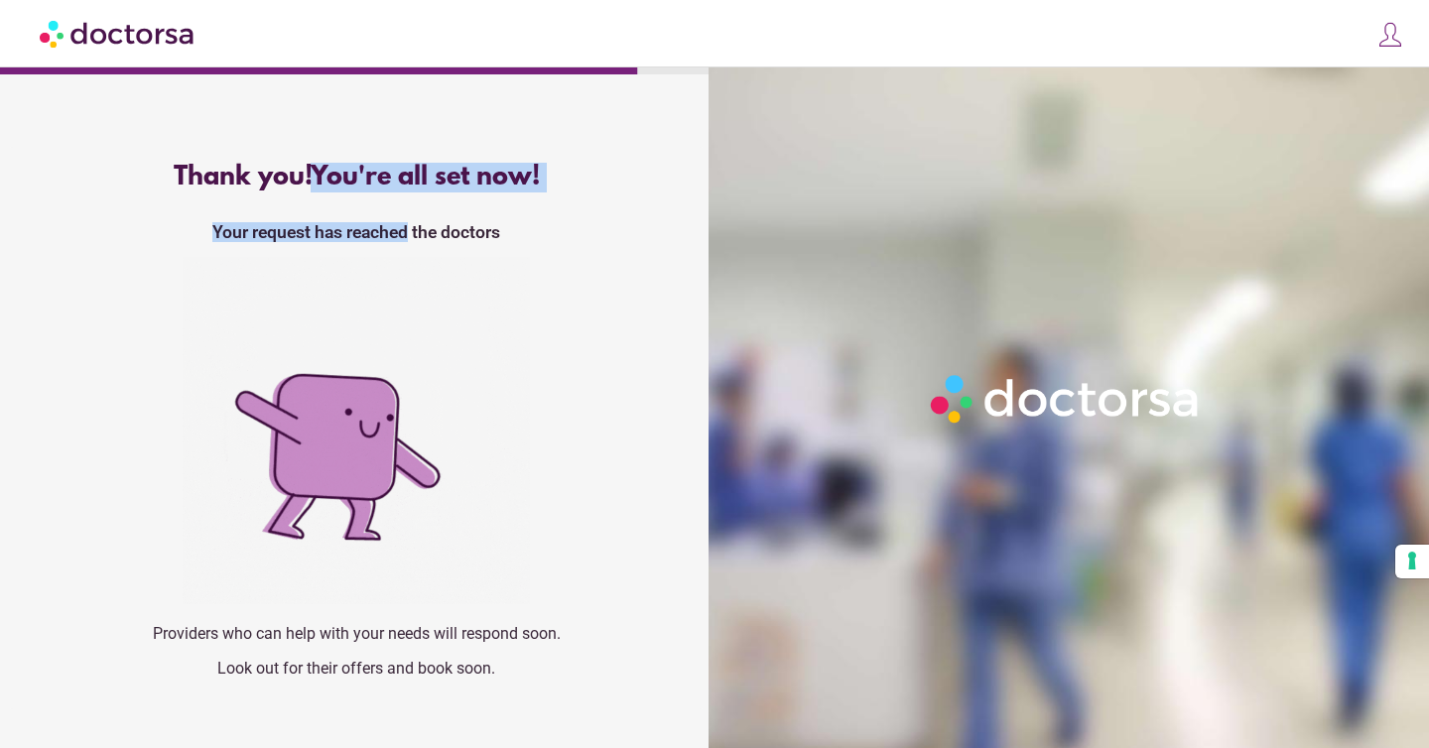
click at [333, 185] on div "Thank you! You're all set now! Your request has reached the doctors Providers w…" at bounding box center [356, 428] width 692 height 562
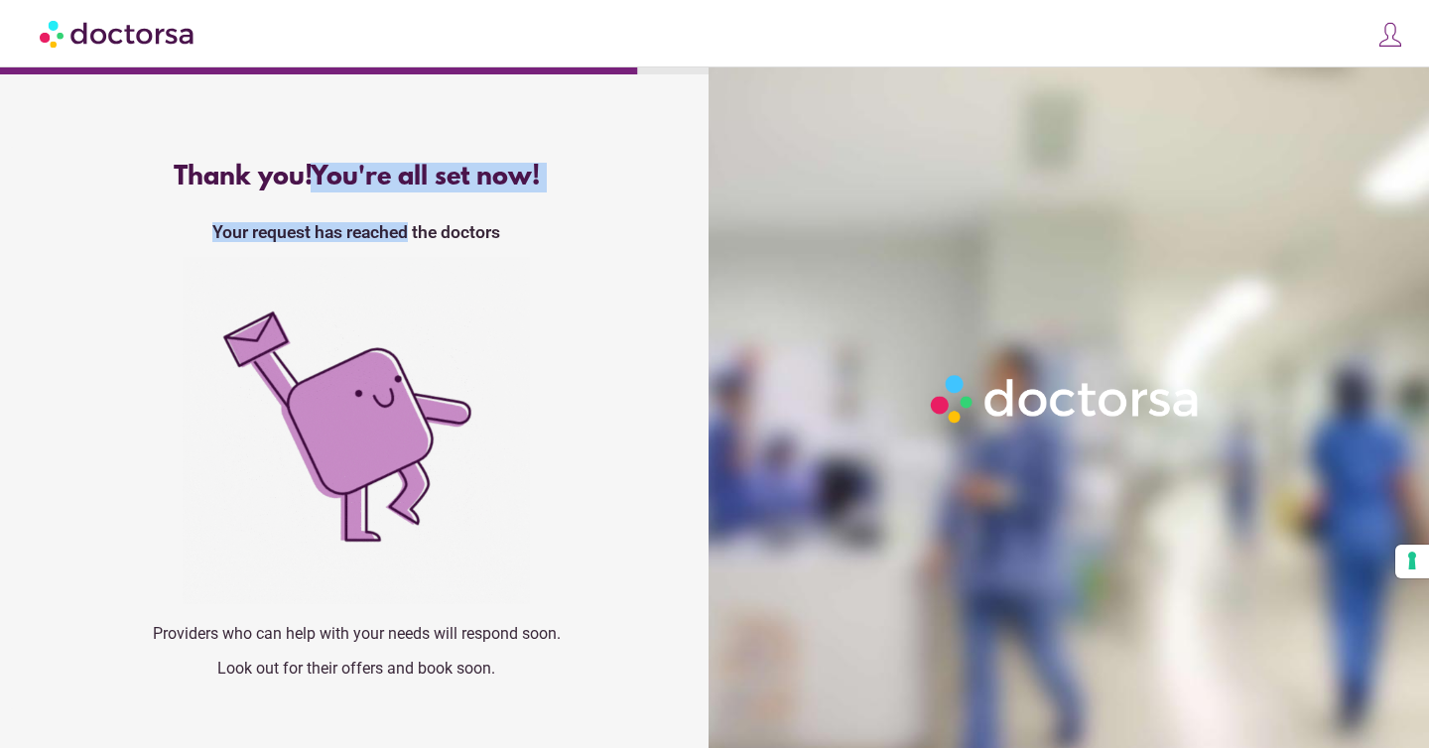
click at [333, 185] on span "You're all set now!" at bounding box center [425, 178] width 229 height 30
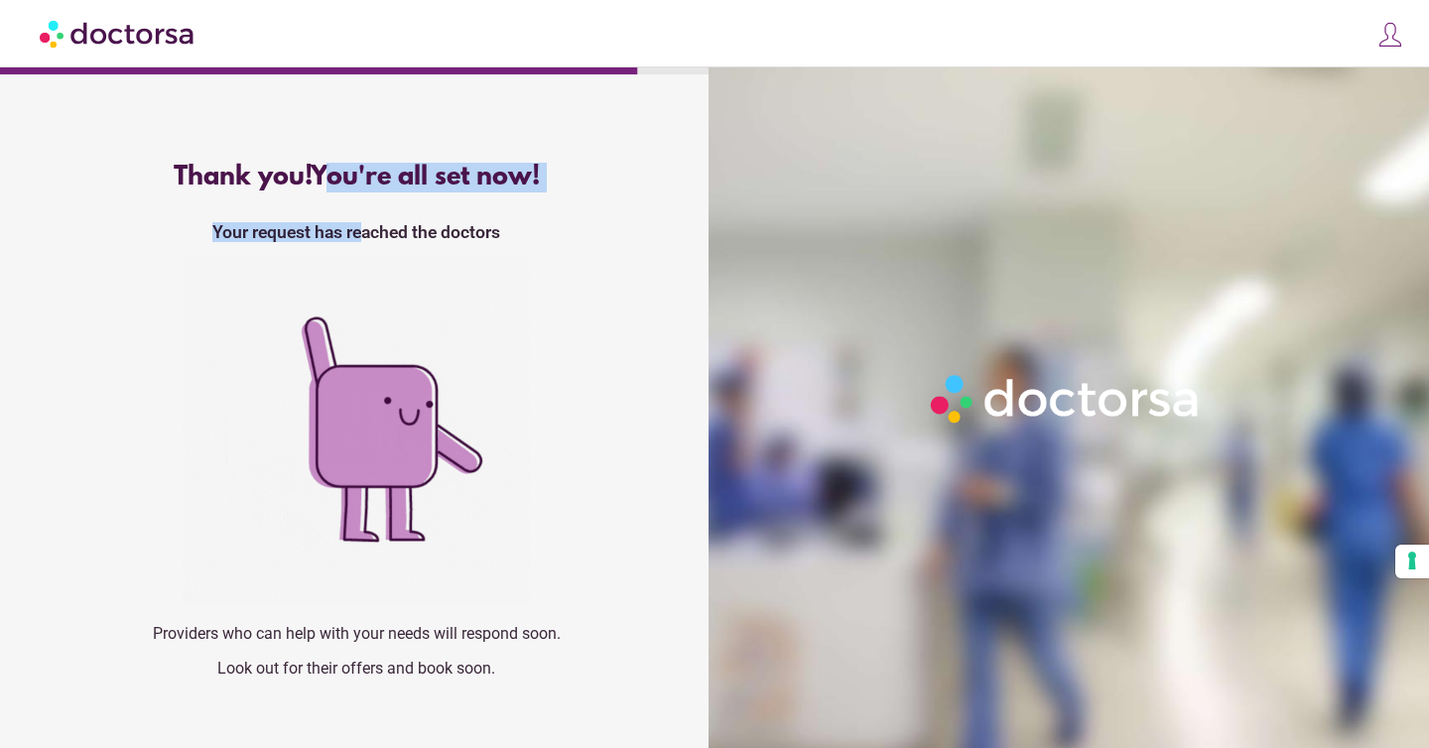
drag, startPoint x: 333, startPoint y: 185, endPoint x: 362, endPoint y: 232, distance: 55.6
click at [362, 232] on div "Thank you! You're all set now! Your request has reached the doctors Providers w…" at bounding box center [356, 428] width 692 height 562
click at [362, 232] on strong "Your request has reached the doctors" at bounding box center [356, 232] width 288 height 20
drag, startPoint x: 362, startPoint y: 232, endPoint x: 335, endPoint y: 179, distance: 59.9
click at [335, 179] on div "Thank you! You're all set now! Your request has reached the doctors Providers w…" at bounding box center [356, 428] width 692 height 562
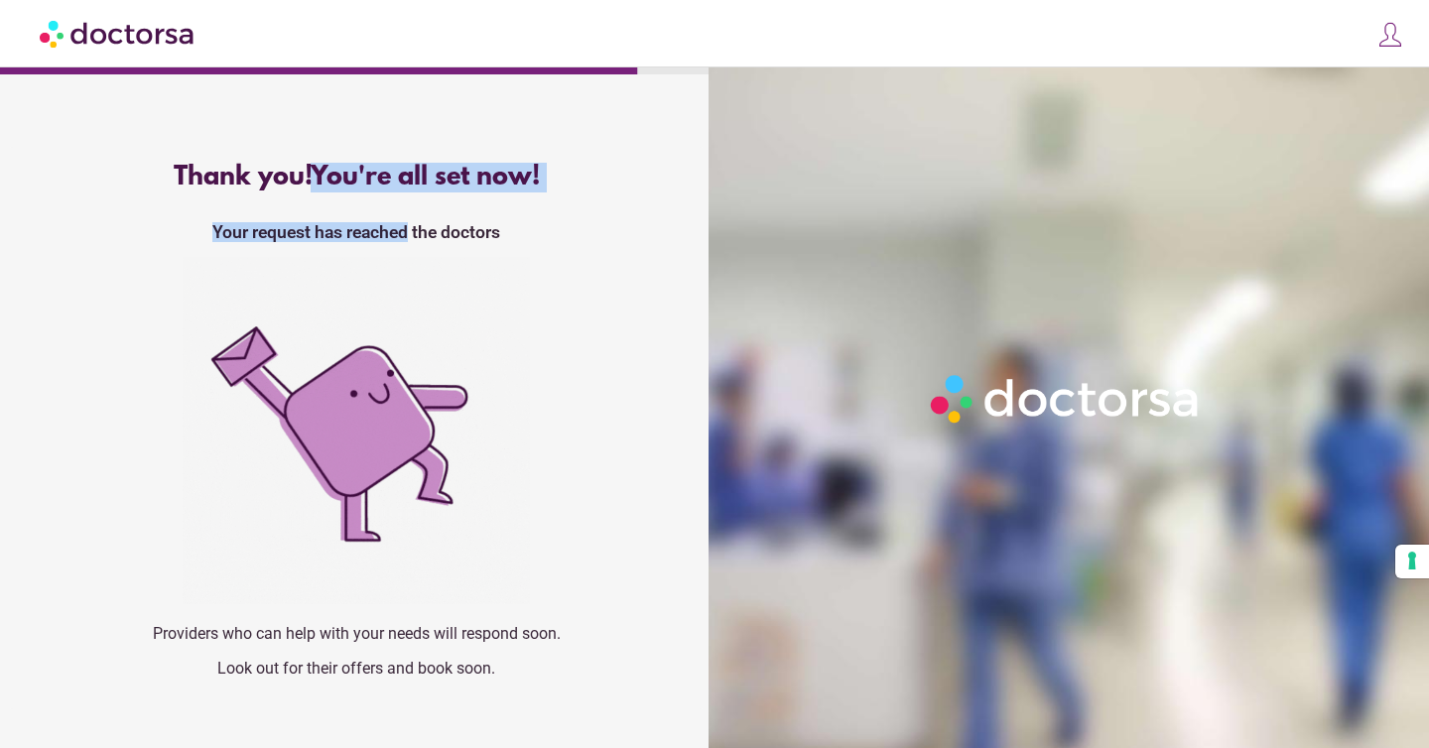
click at [335, 179] on span "You're all set now!" at bounding box center [425, 178] width 229 height 30
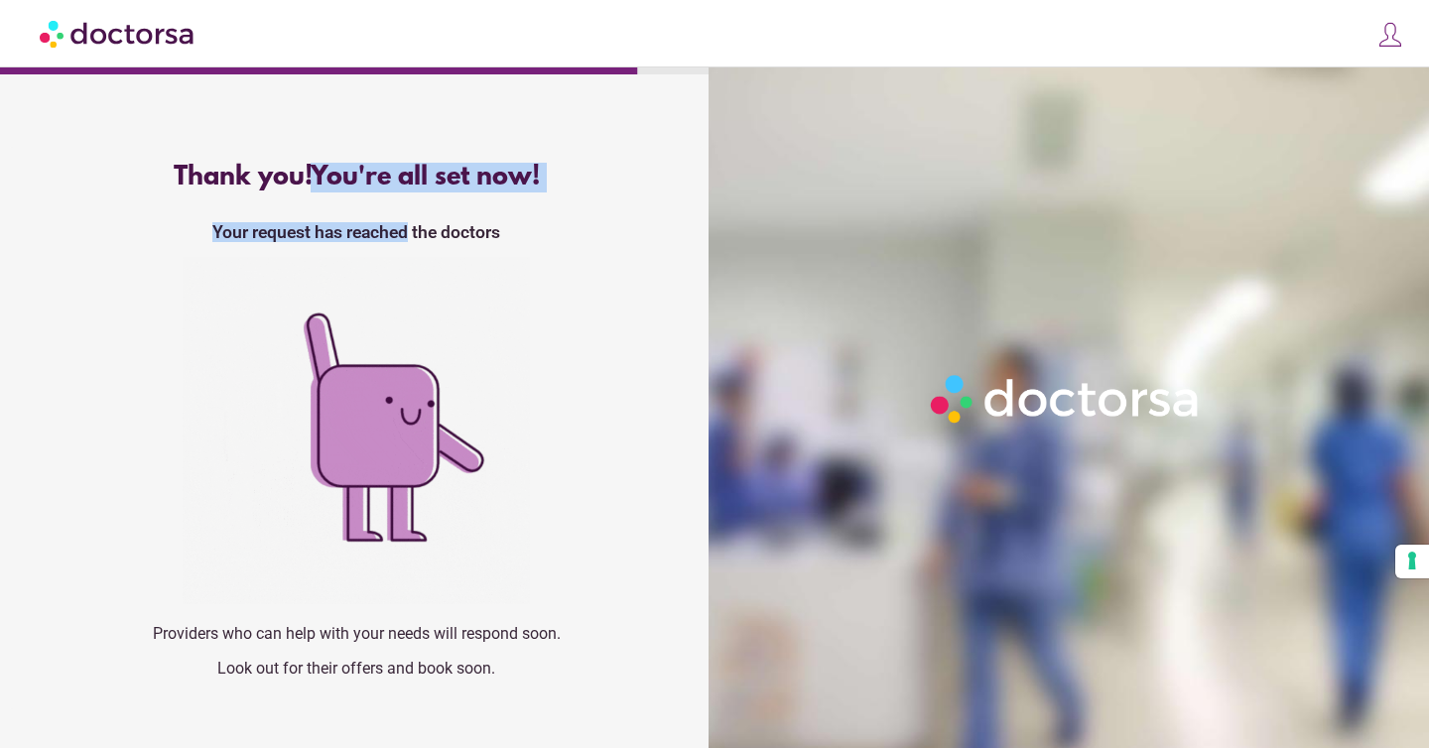
drag, startPoint x: 335, startPoint y: 179, endPoint x: 361, endPoint y: 228, distance: 55.9
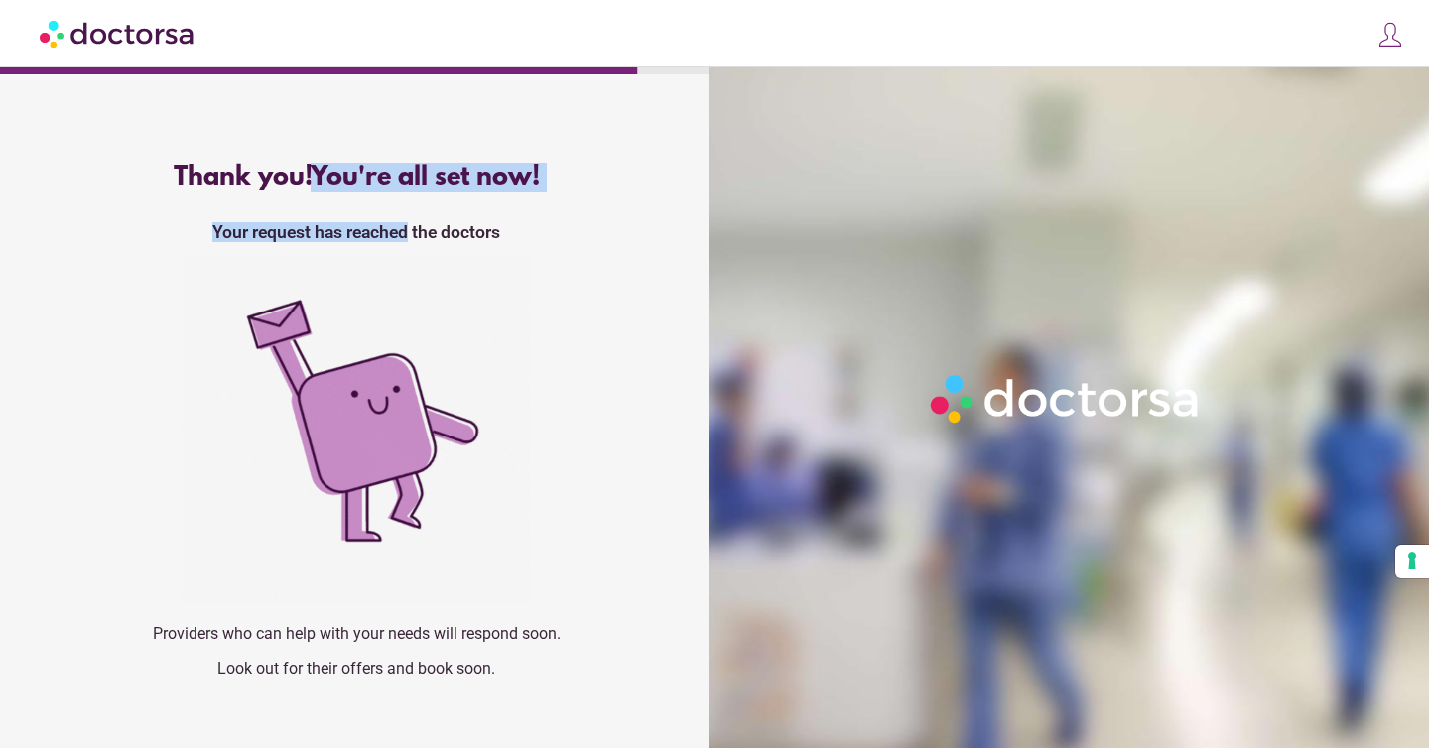
click at [361, 228] on div "Thank you! You're all set now! Your request has reached the doctors Providers w…" at bounding box center [356, 428] width 692 height 562
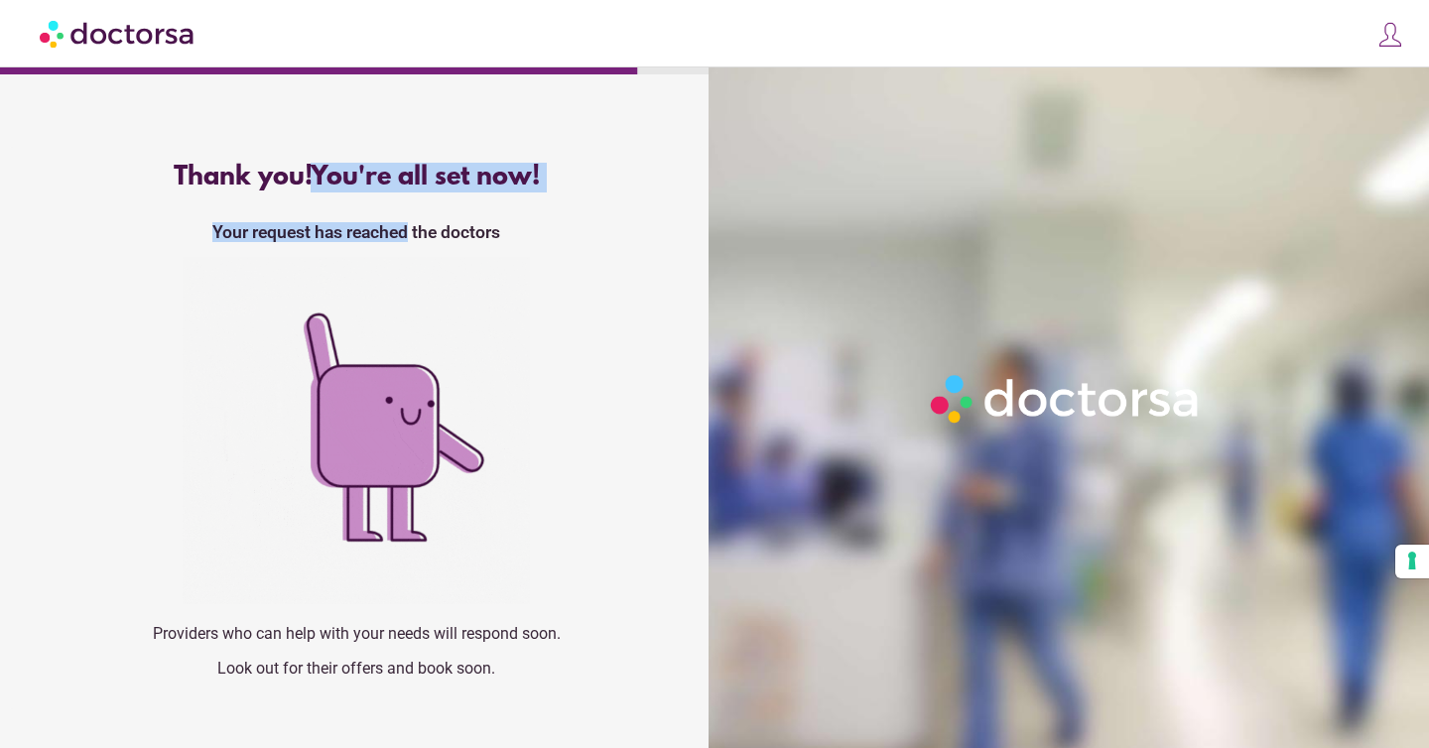
click at [361, 228] on strong "Your request has reached the doctors" at bounding box center [356, 232] width 288 height 20
